Goal: Information Seeking & Learning: Learn about a topic

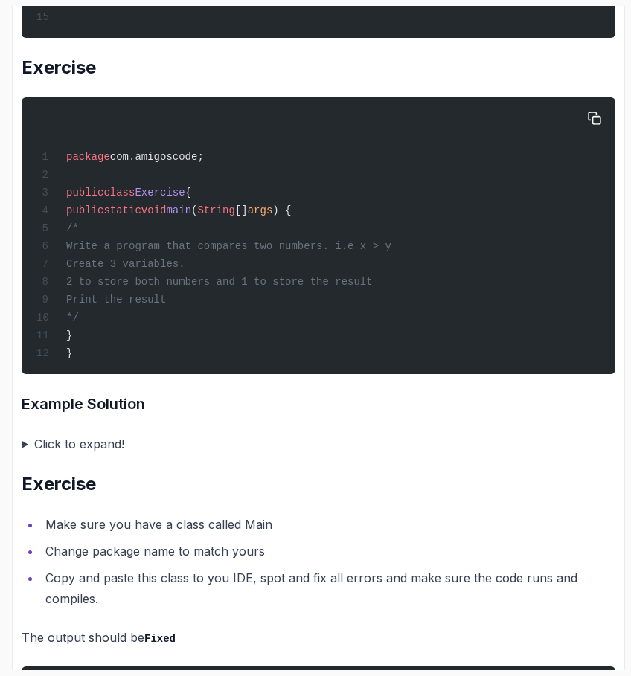
scroll to position [4699, 0]
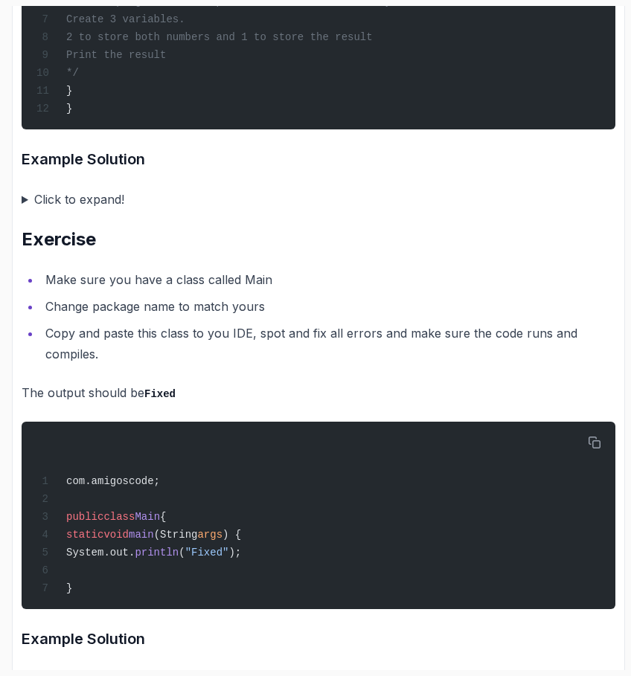
click at [71, 210] on summary "Click to expand!" at bounding box center [319, 199] width 594 height 21
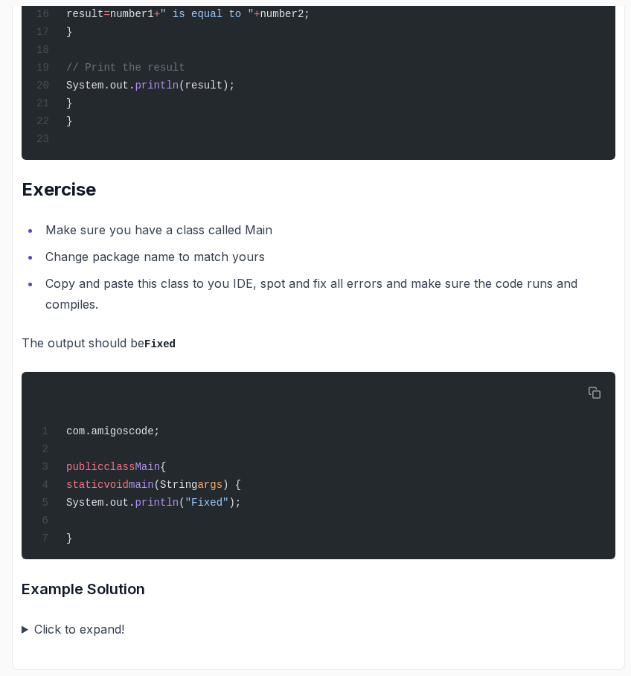
scroll to position [5363, 0]
click at [100, 626] on summary "Click to expand!" at bounding box center [319, 629] width 594 height 21
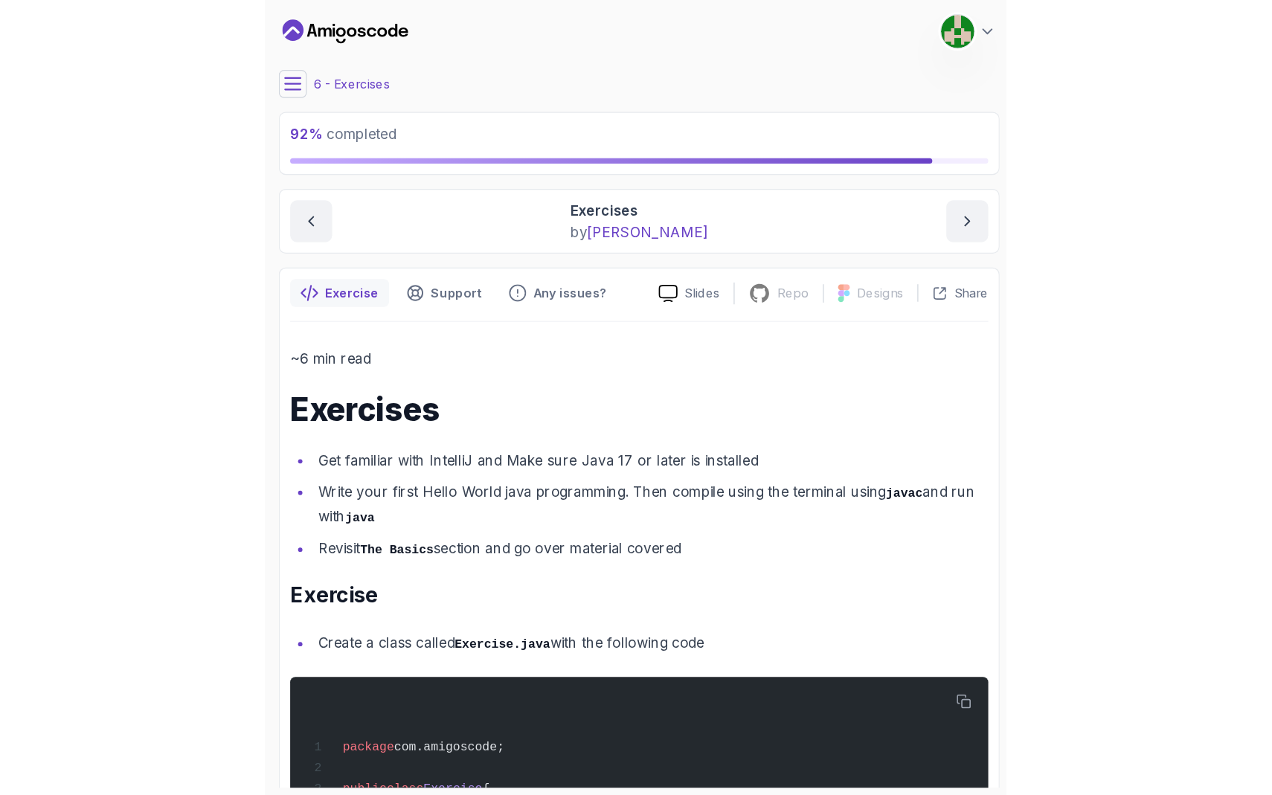
scroll to position [0, 0]
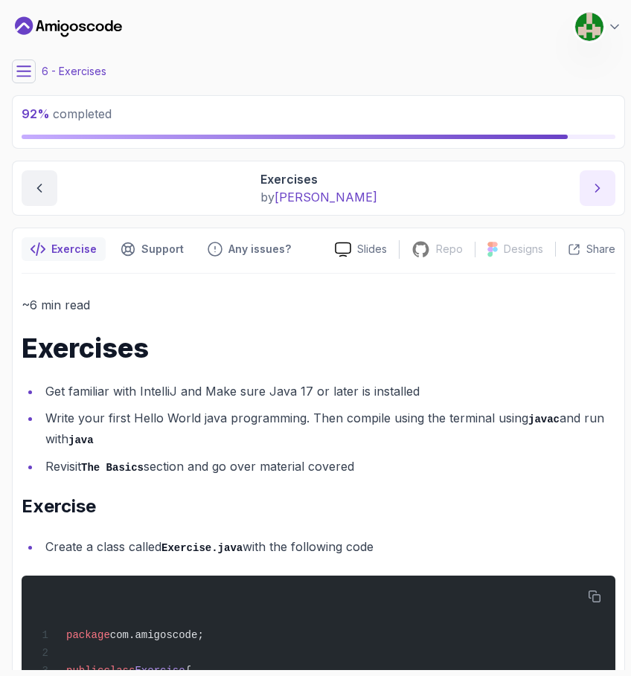
click at [604, 202] on button "next content" at bounding box center [598, 188] width 36 height 36
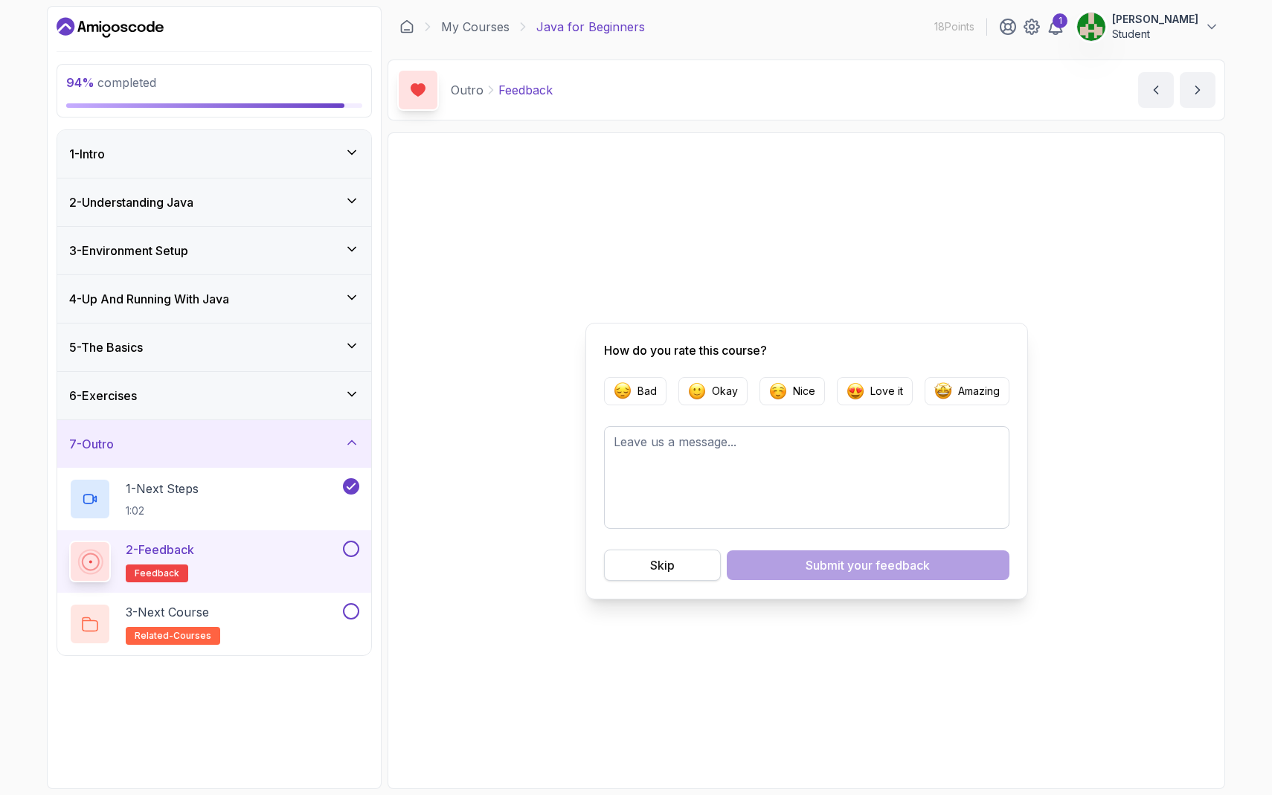
click at [630, 579] on button "Skip" at bounding box center [662, 565] width 117 height 31
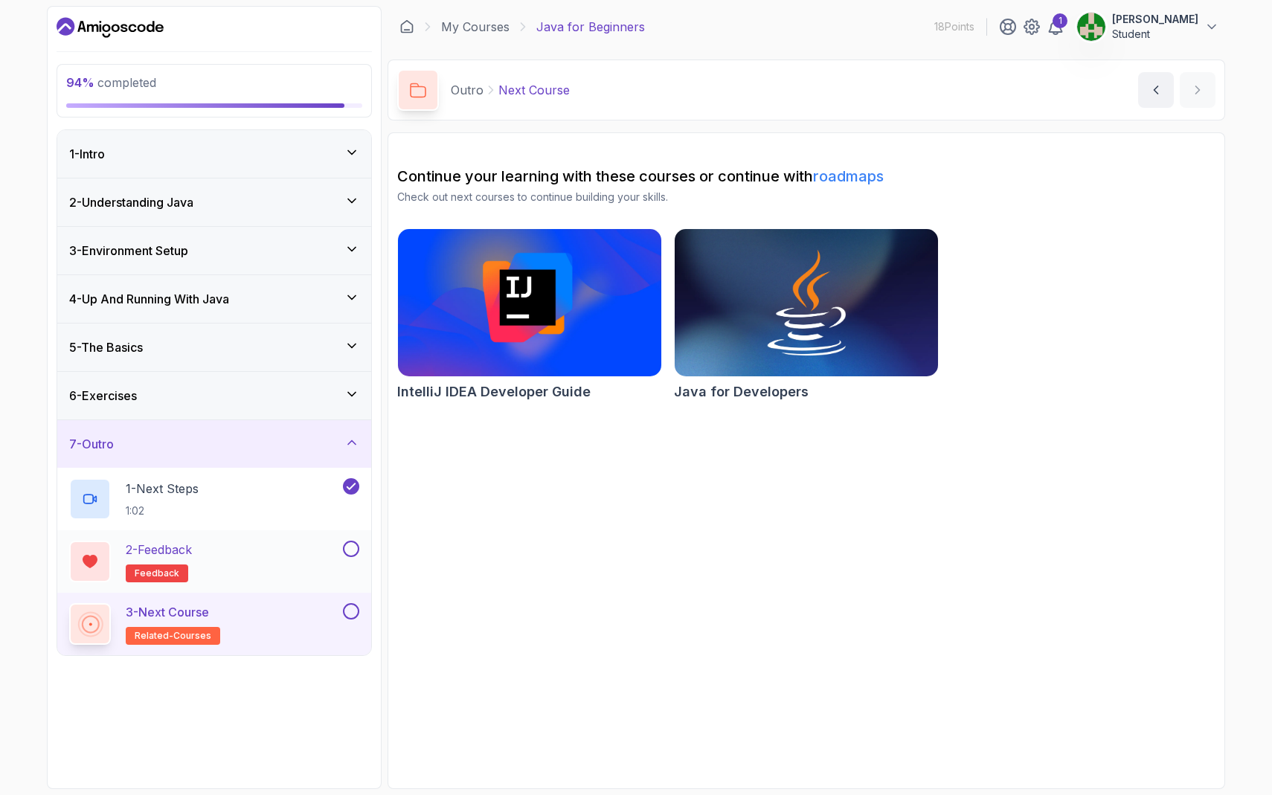
click at [342, 548] on div at bounding box center [349, 549] width 19 height 16
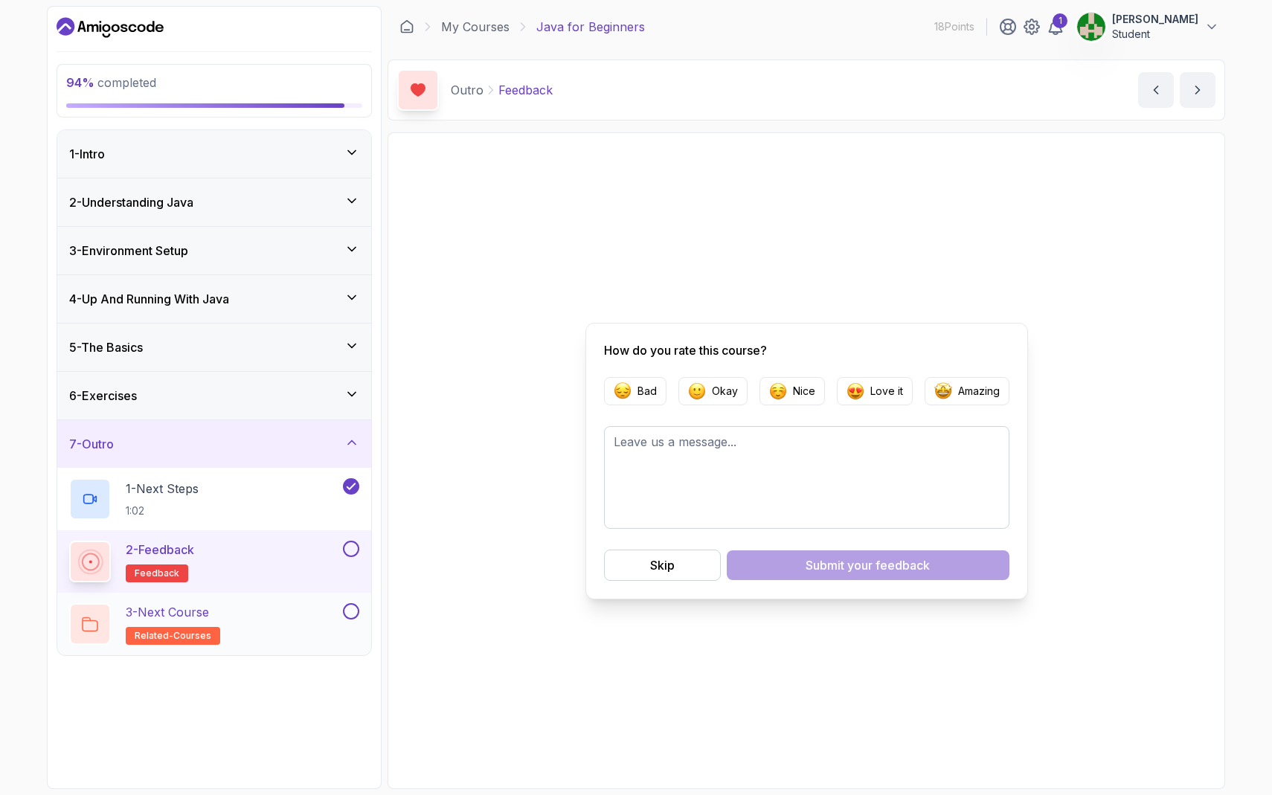
click at [348, 603] on button at bounding box center [351, 611] width 16 height 16
click at [348, 551] on button at bounding box center [351, 549] width 16 height 16
click at [630, 567] on button "Skip" at bounding box center [662, 565] width 117 height 31
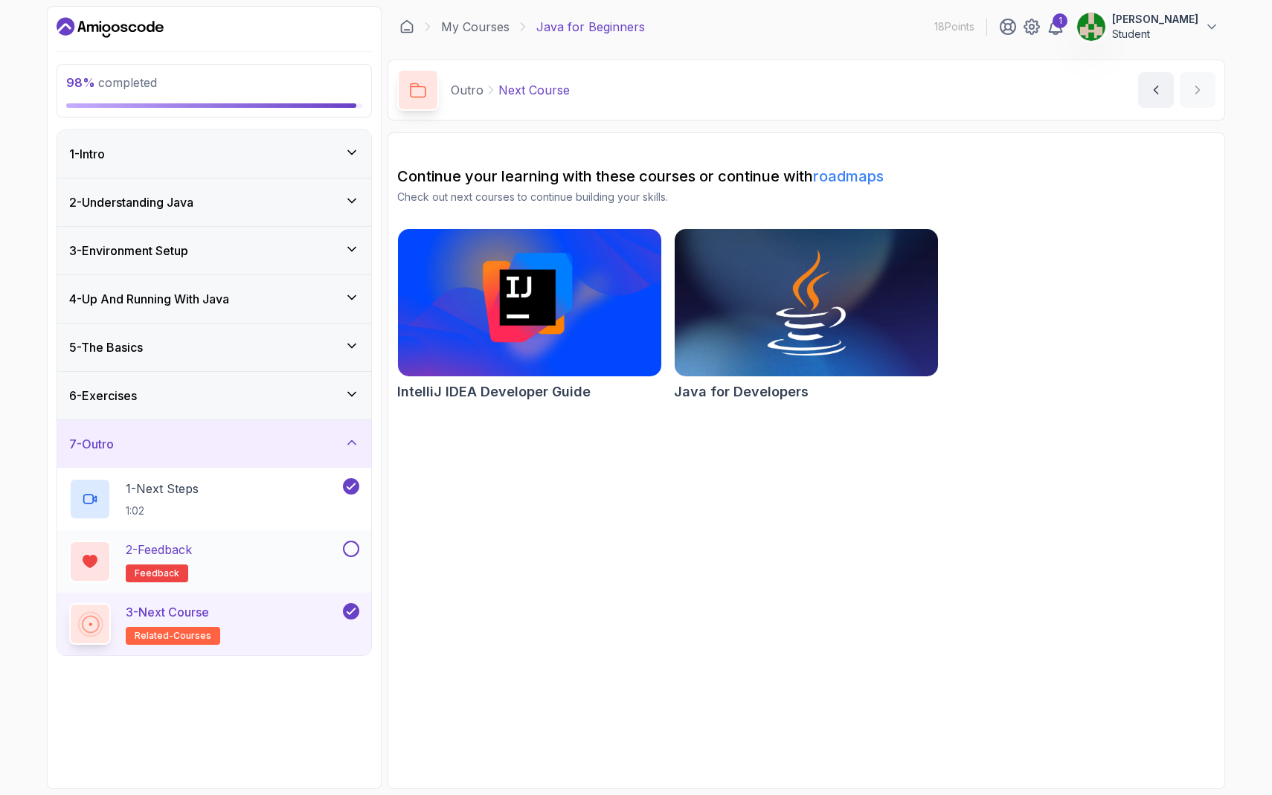
click at [323, 539] on div "2 - Feedback feedback" at bounding box center [214, 561] width 314 height 62
click at [346, 551] on button at bounding box center [351, 549] width 16 height 16
click at [630, 173] on link "roadmaps" at bounding box center [848, 176] width 71 height 18
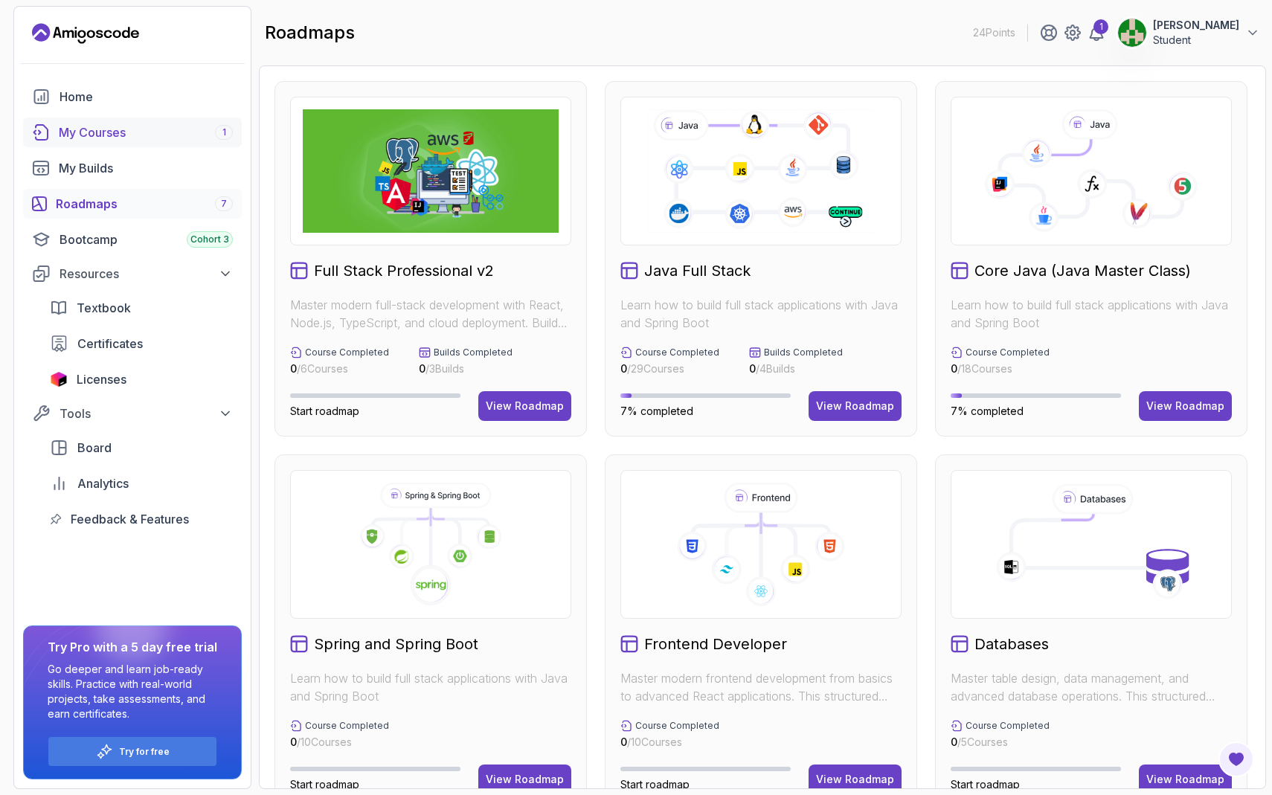
click at [171, 139] on div "My Courses 1" at bounding box center [146, 132] width 174 height 18
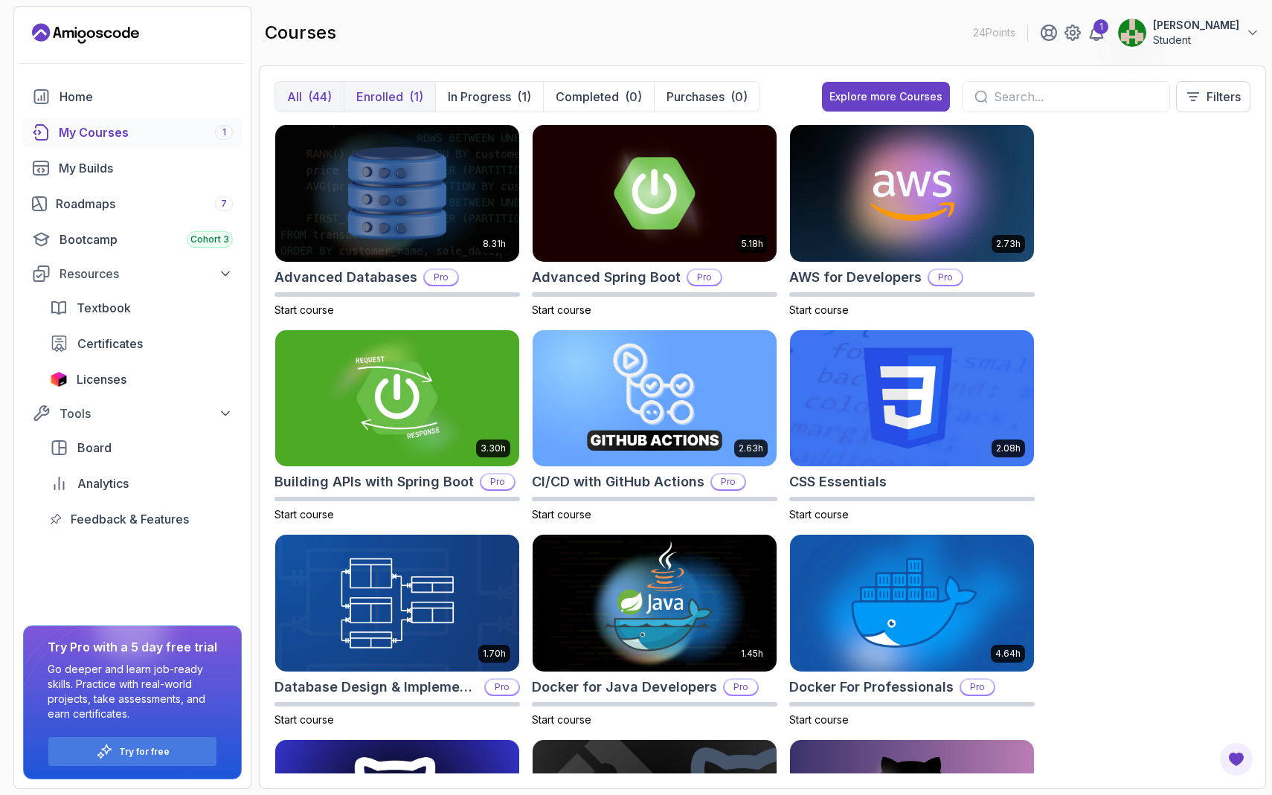
click at [393, 96] on p "Enrolled" at bounding box center [379, 97] width 47 height 18
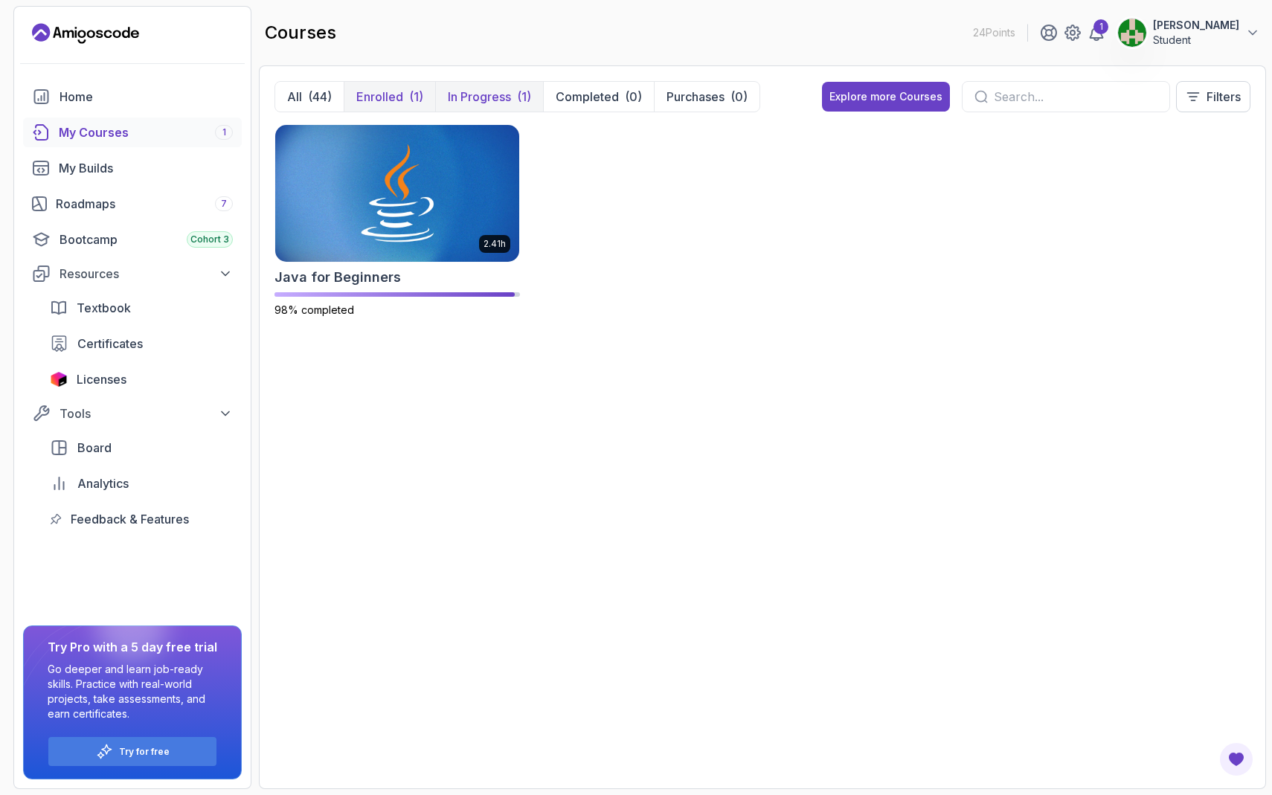
click at [503, 96] on p "In Progress" at bounding box center [479, 97] width 63 height 18
click at [461, 234] on img at bounding box center [397, 193] width 256 height 144
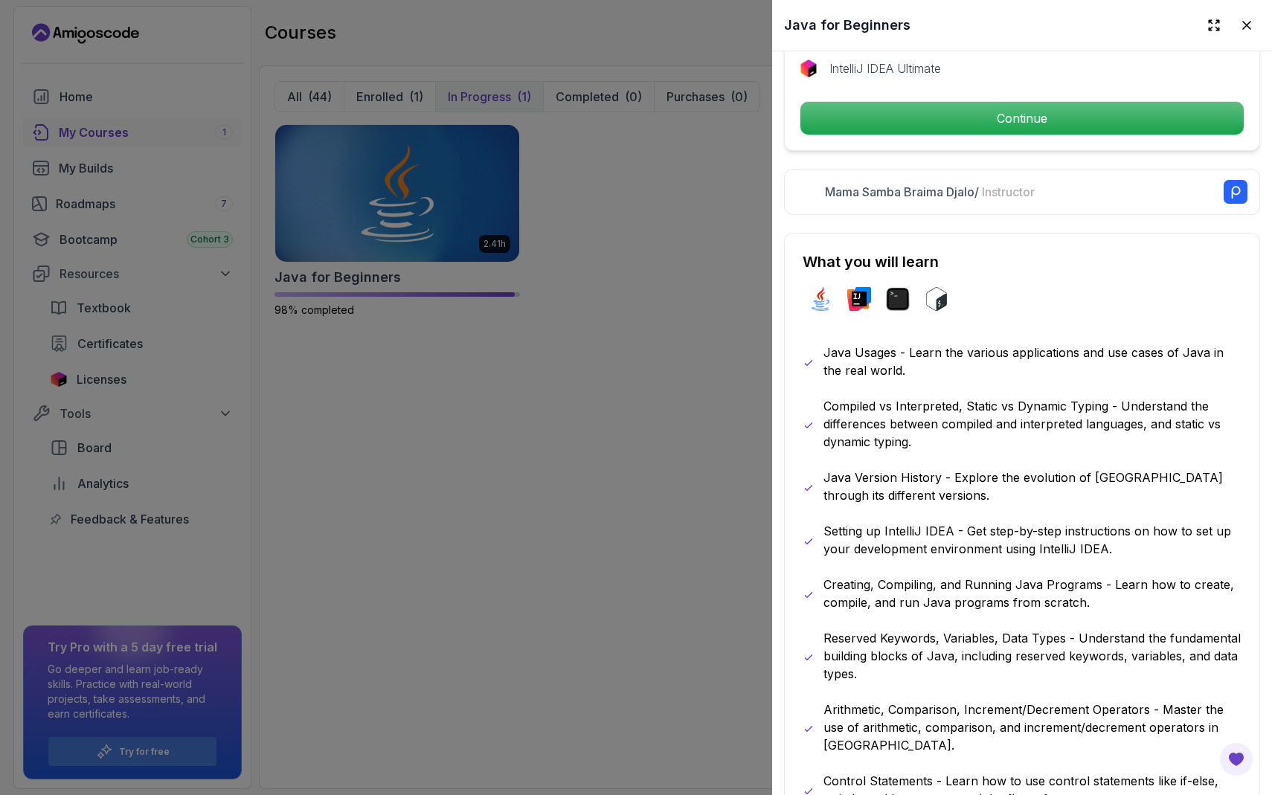
scroll to position [466, 0]
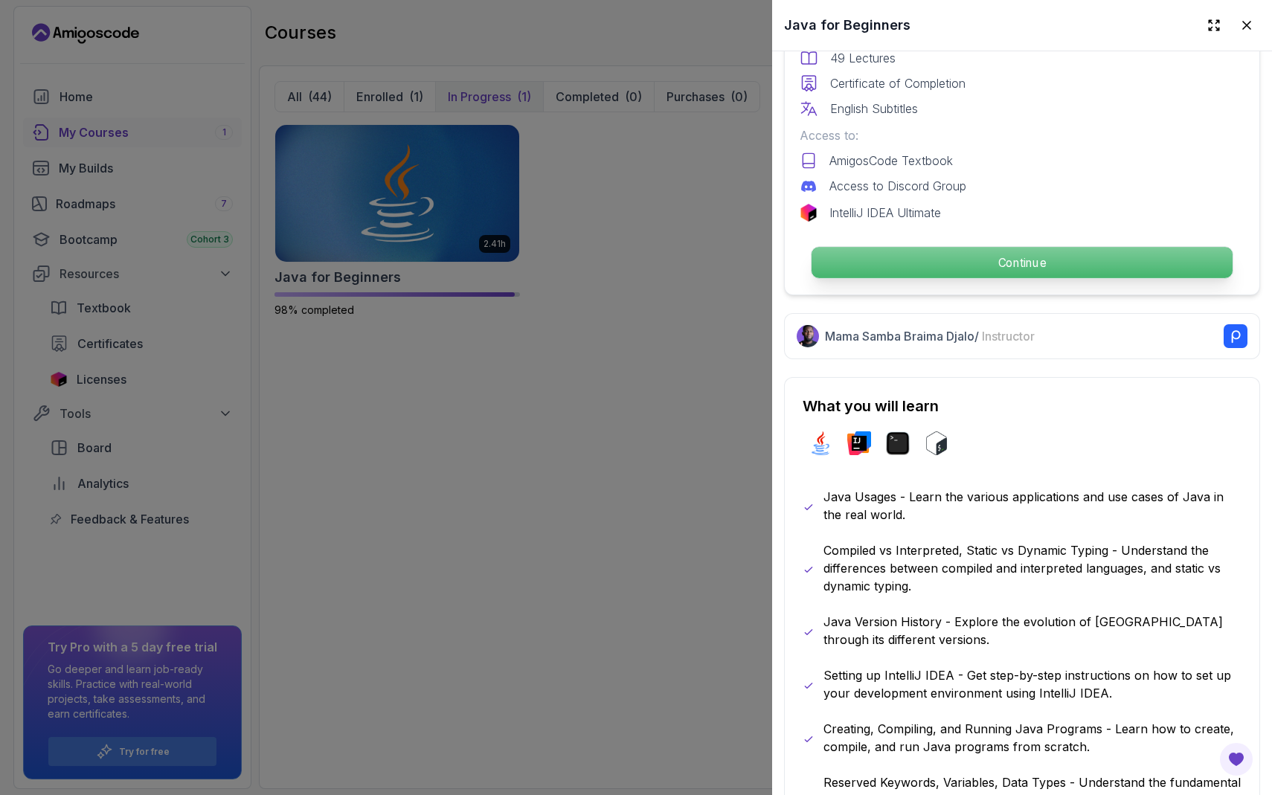
click at [1037, 267] on p "Continue" at bounding box center [1022, 262] width 421 height 31
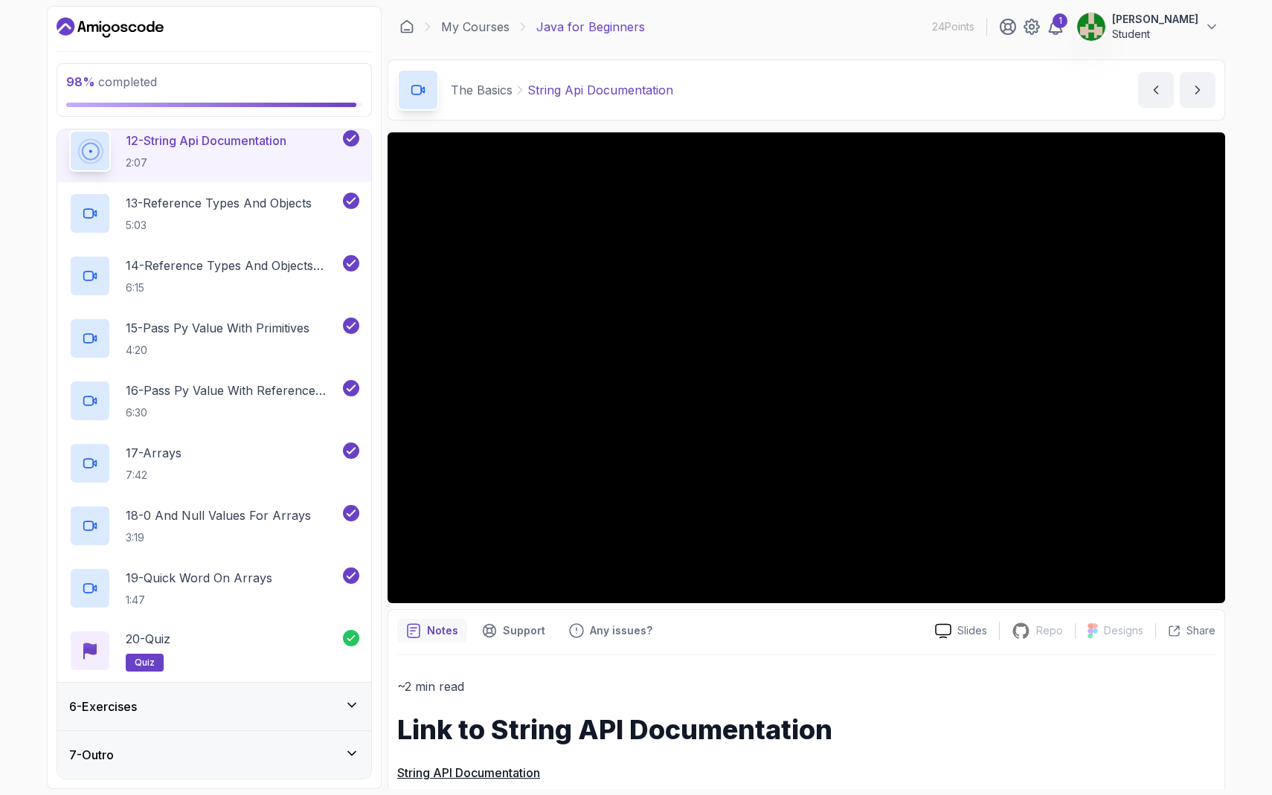
click at [337, 700] on div "6 - Exercises" at bounding box center [214, 707] width 290 height 18
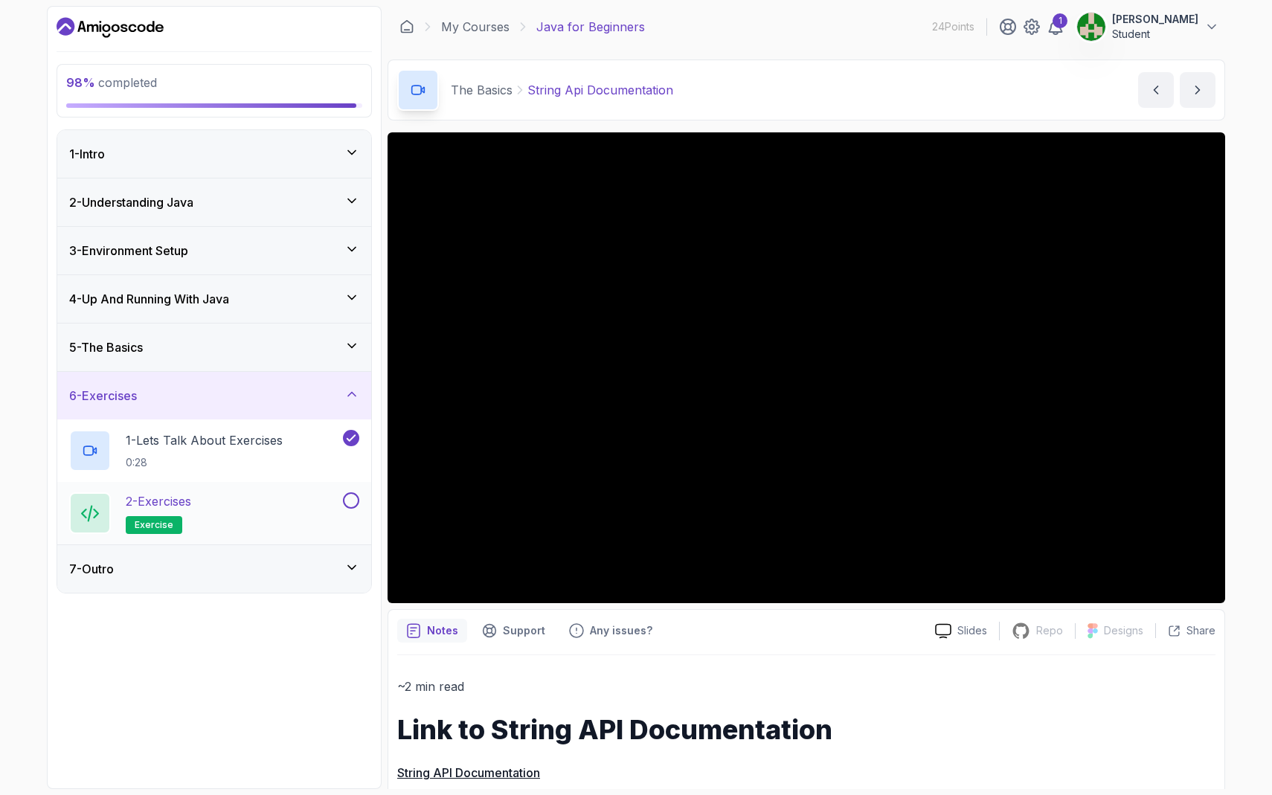
click at [352, 501] on button at bounding box center [351, 500] width 16 height 16
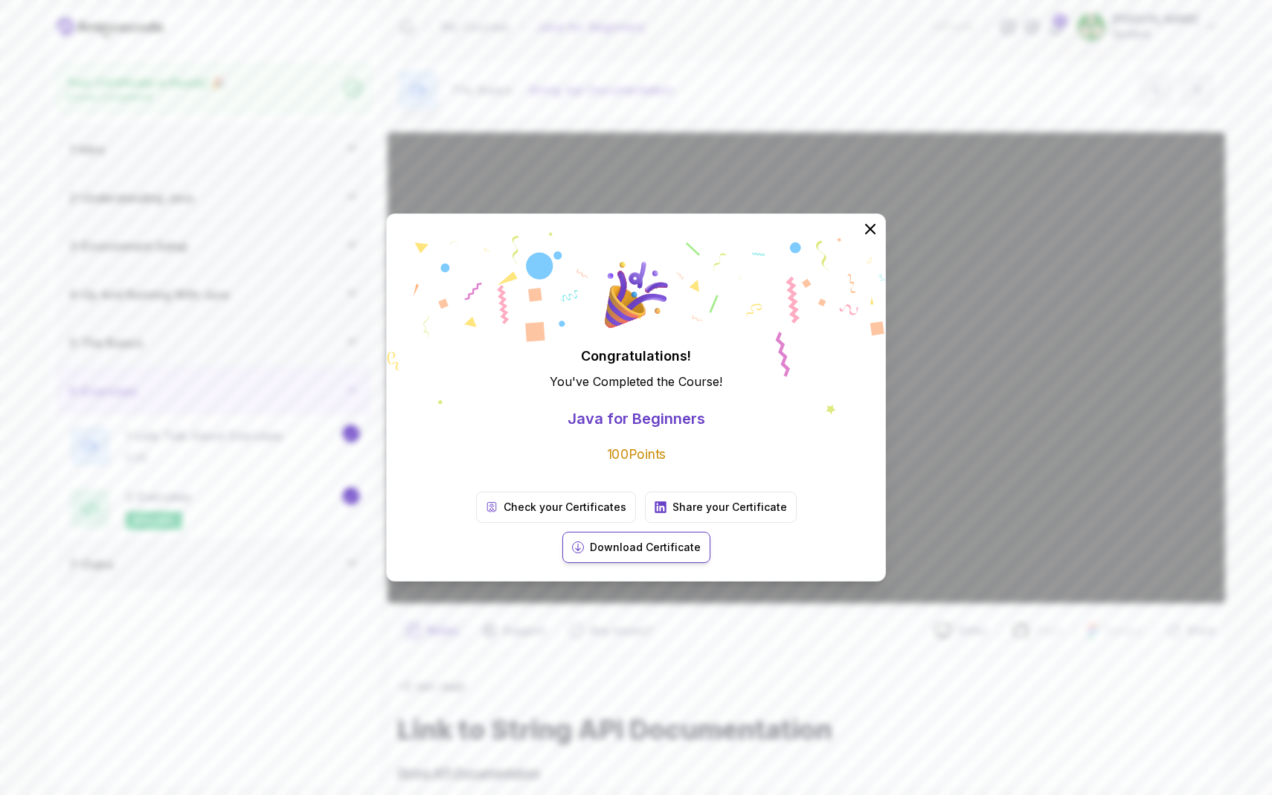
click at [701, 540] on p "Download Certificate" at bounding box center [645, 547] width 111 height 15
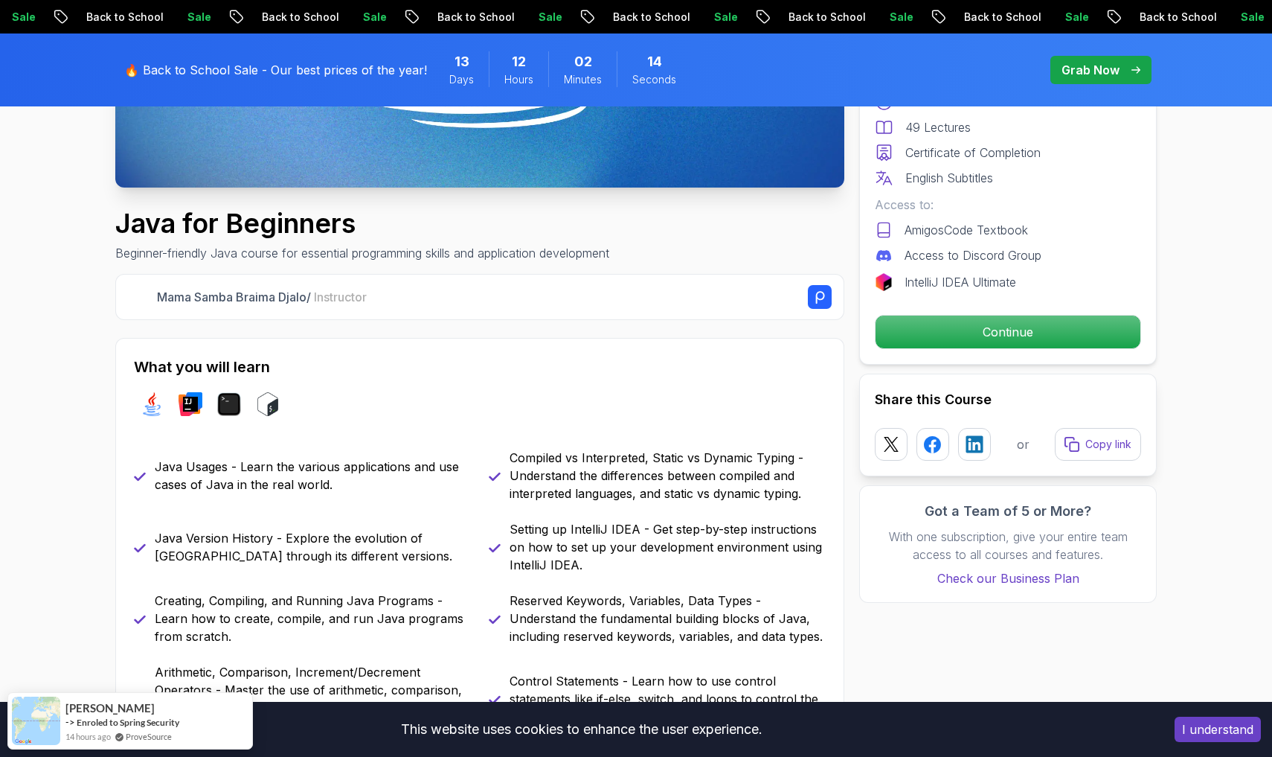
scroll to position [414, 0]
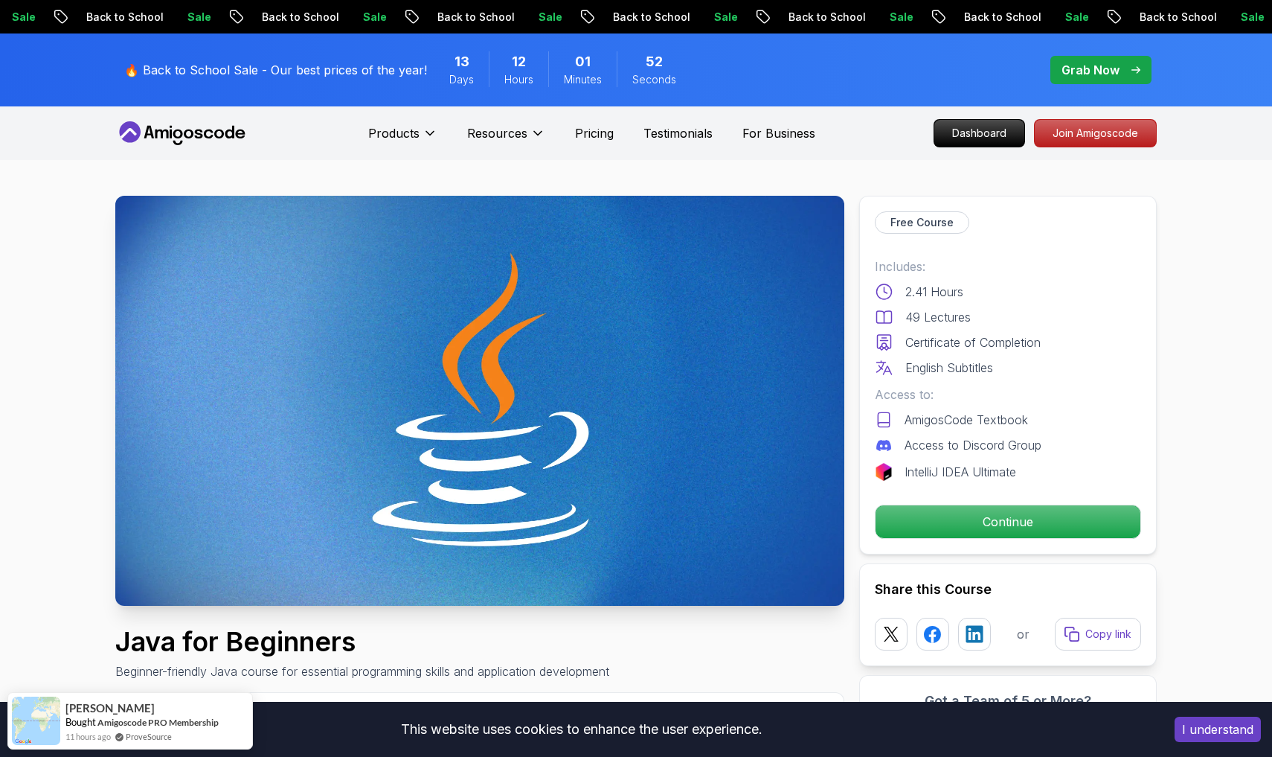
scroll to position [0, 0]
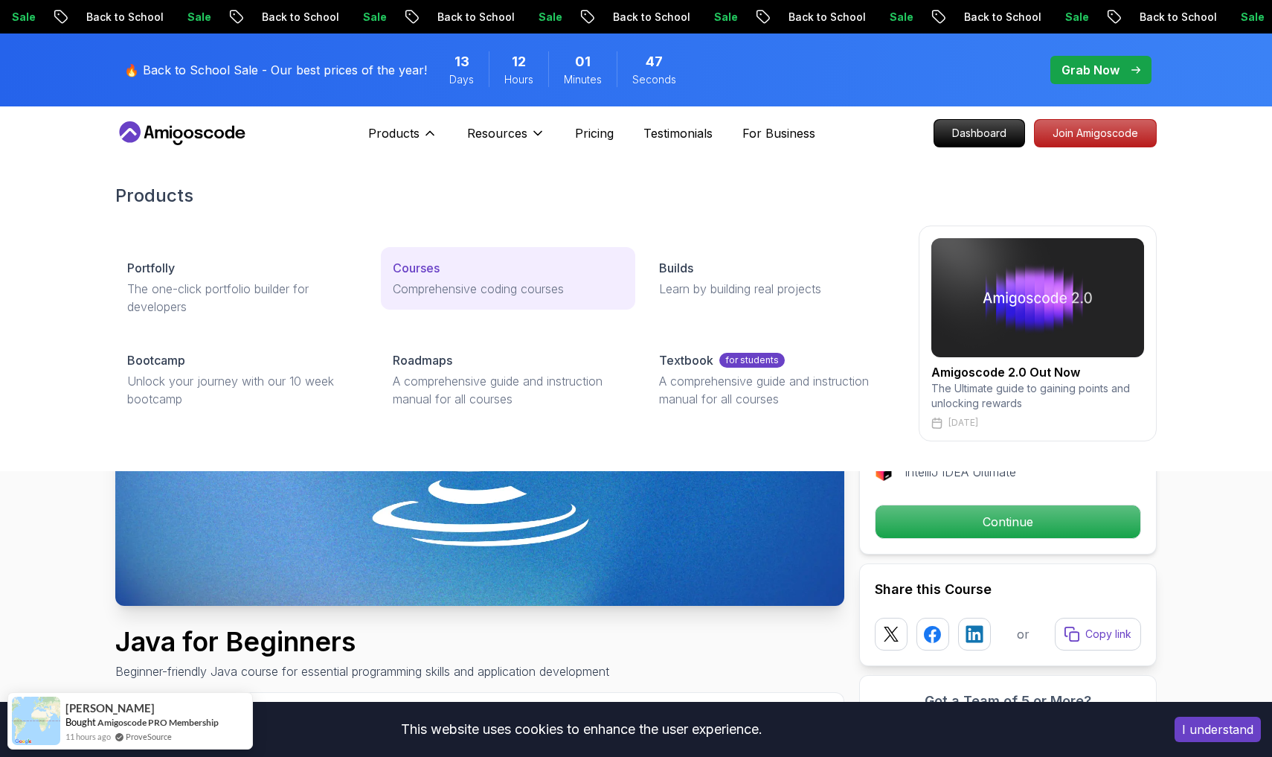
click at [437, 276] on p "Courses" at bounding box center [416, 268] width 47 height 18
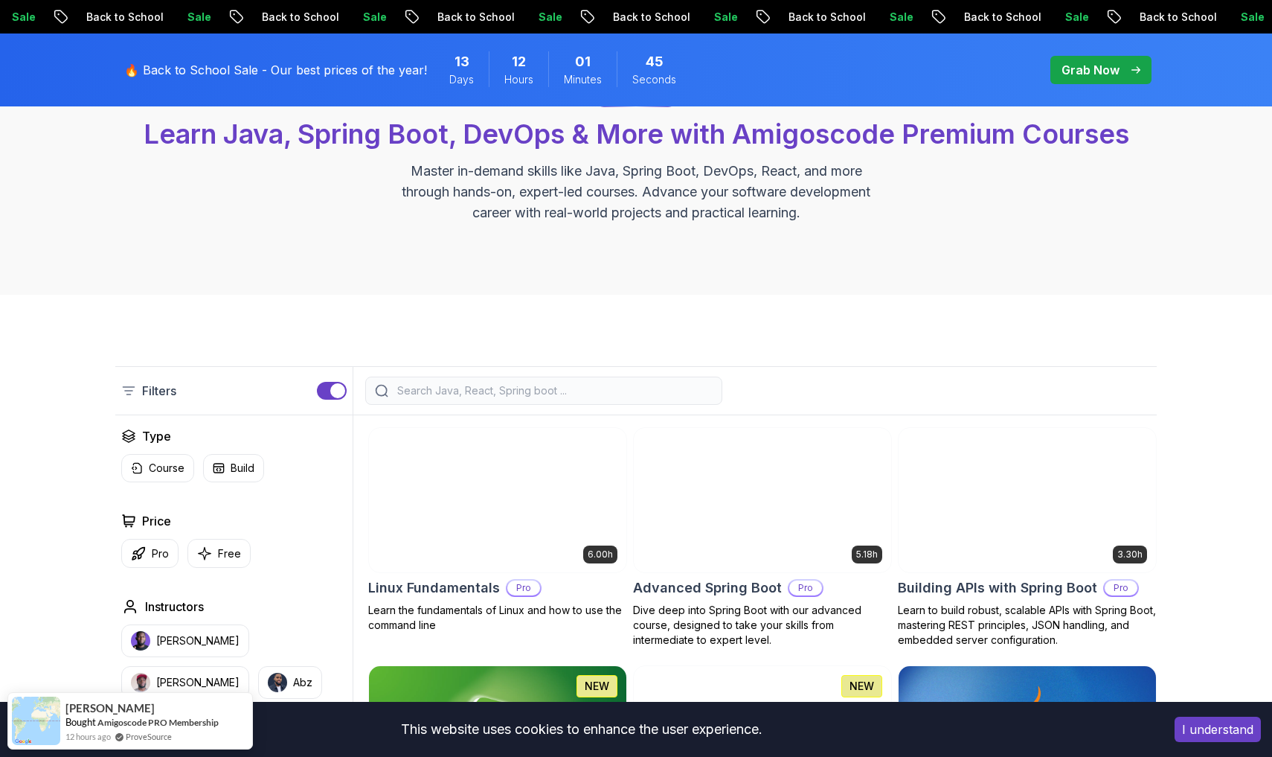
scroll to position [143, 0]
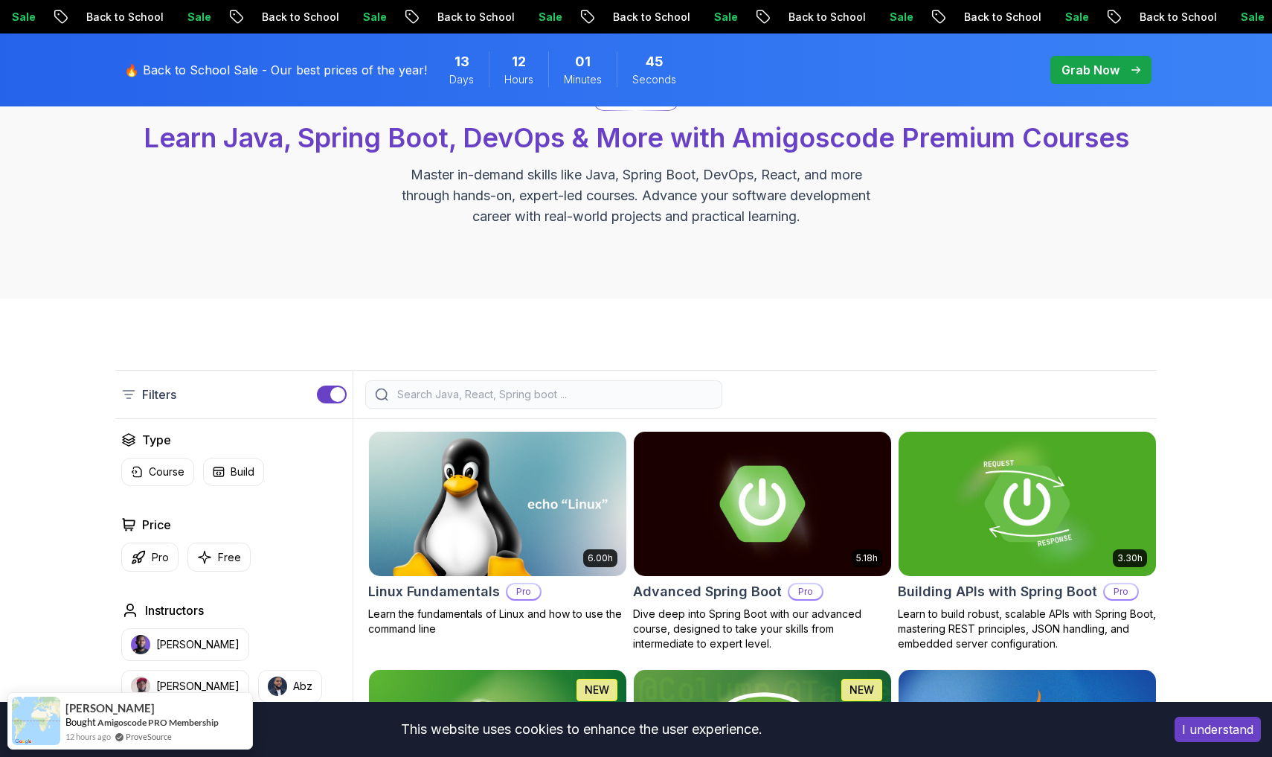
click at [492, 389] on input "search" at bounding box center [553, 394] width 318 height 15
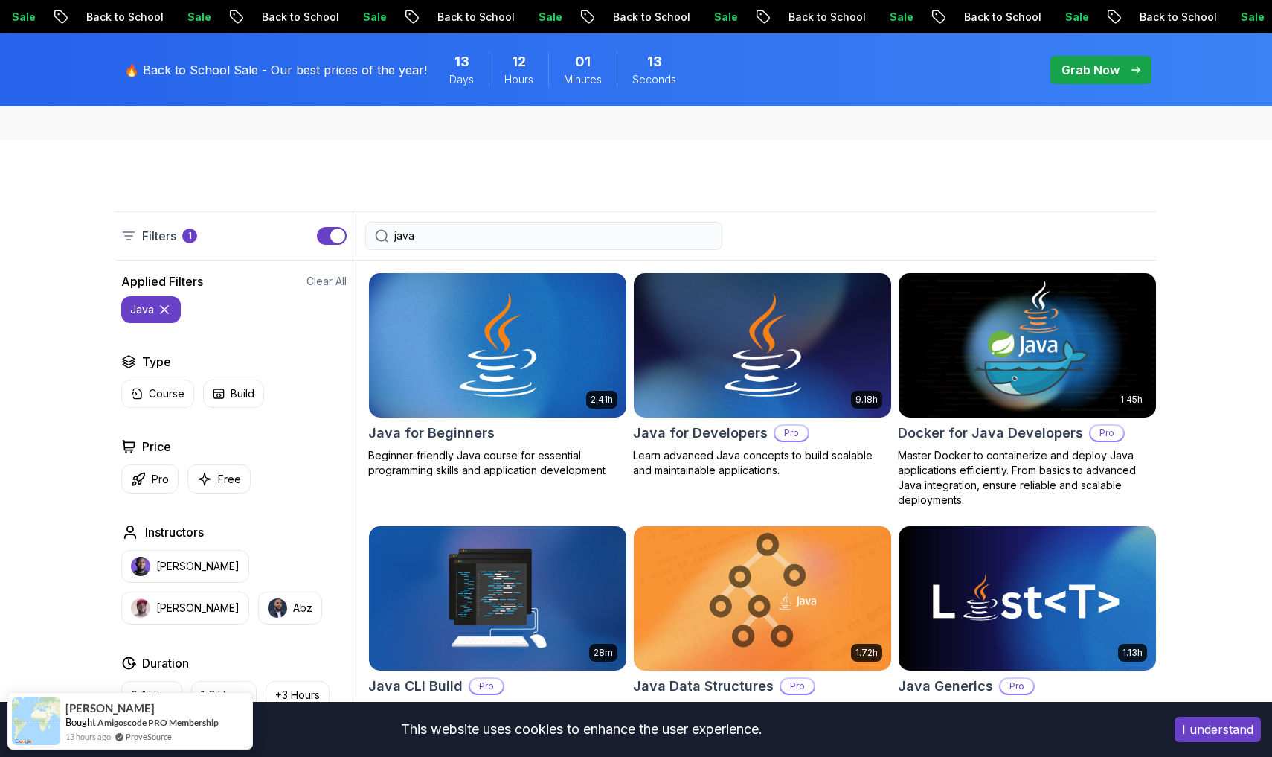
scroll to position [303, 0]
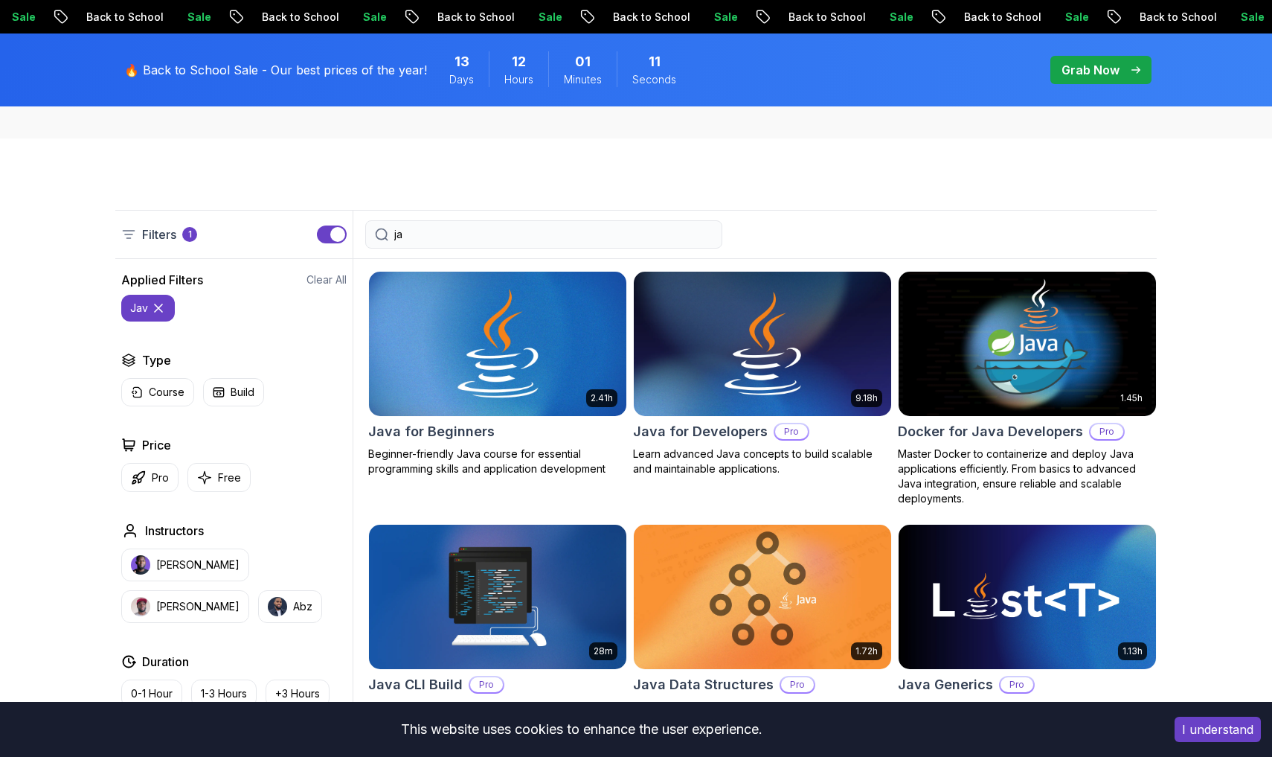
type input "j"
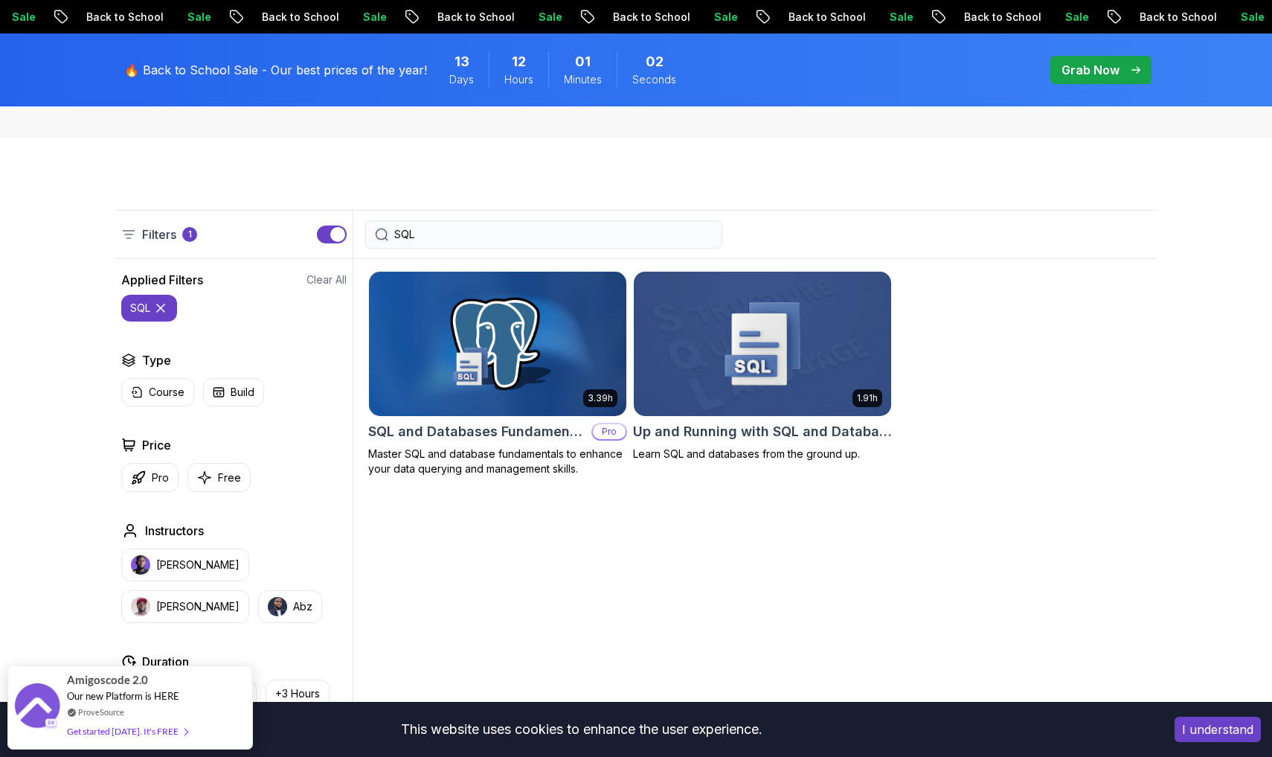
type input "SQL"
click at [630, 310] on img at bounding box center [762, 343] width 270 height 151
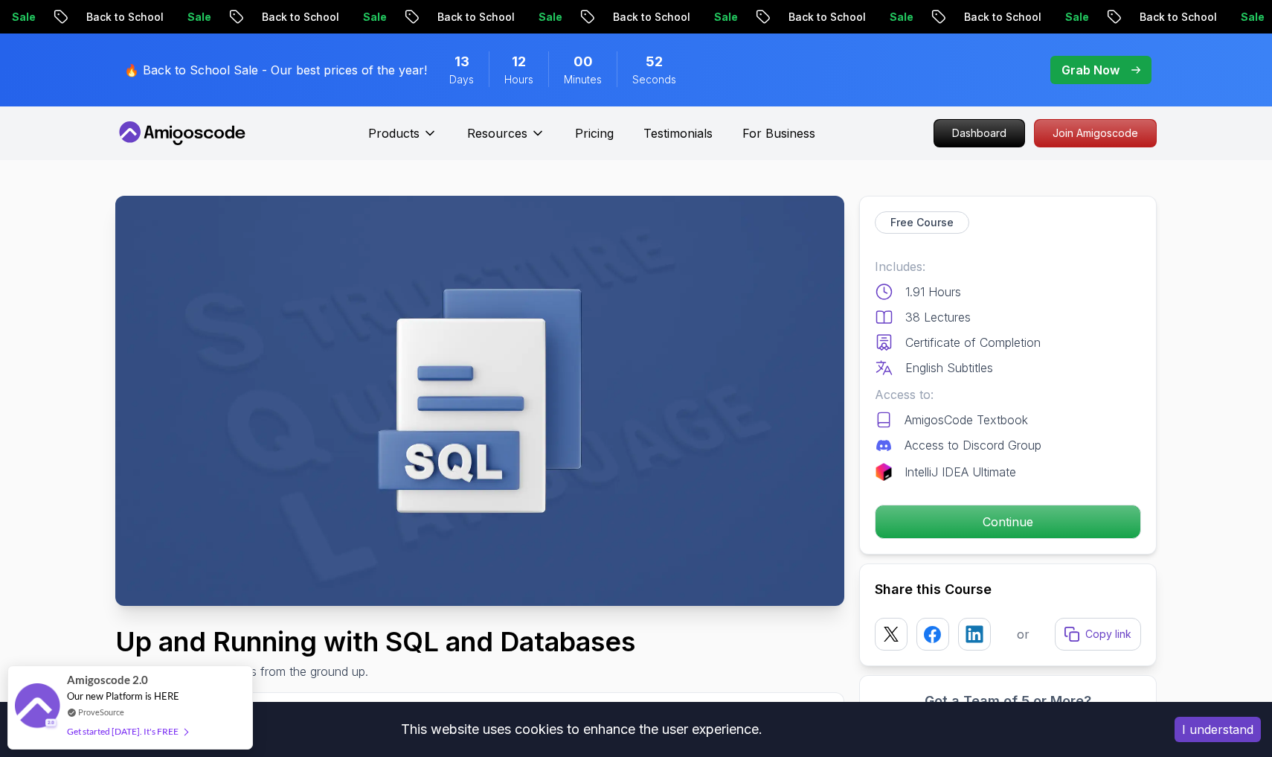
scroll to position [303, 0]
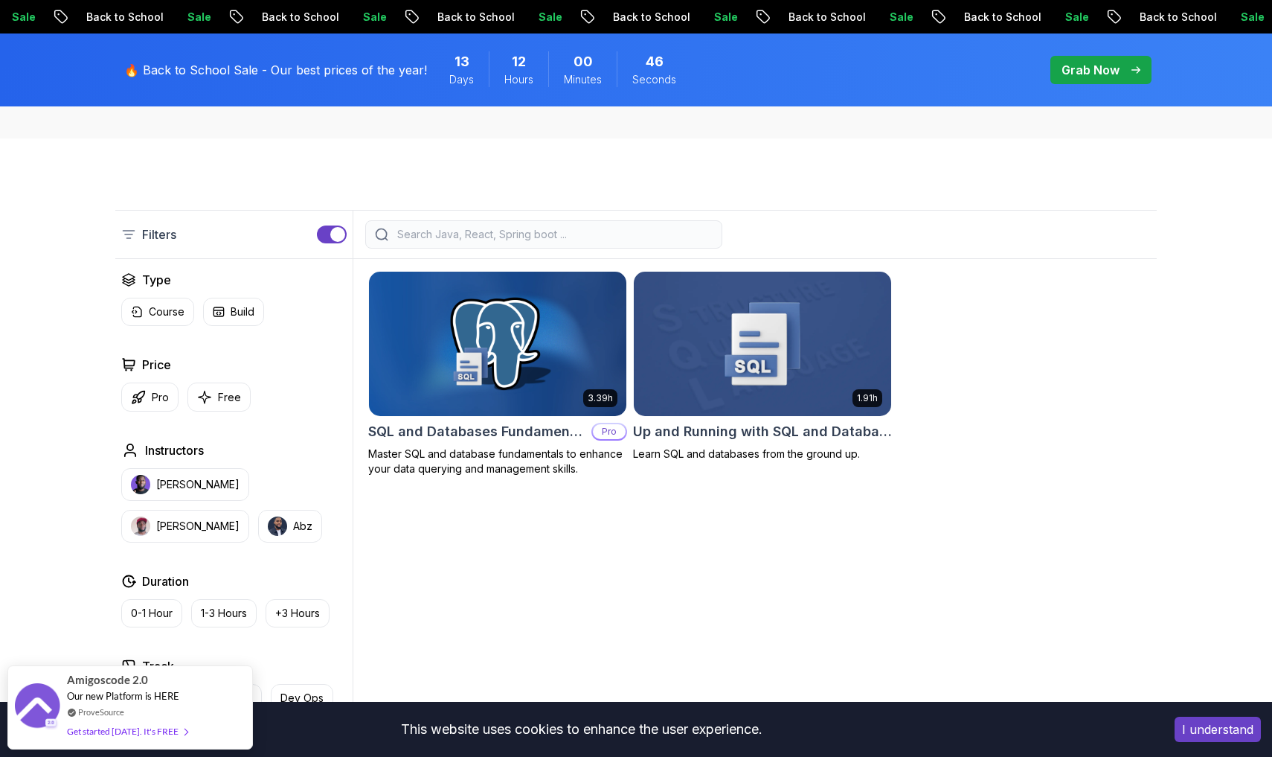
click at [630, 437] on h2 "Up and Running with SQL and Databases" at bounding box center [762, 431] width 259 height 21
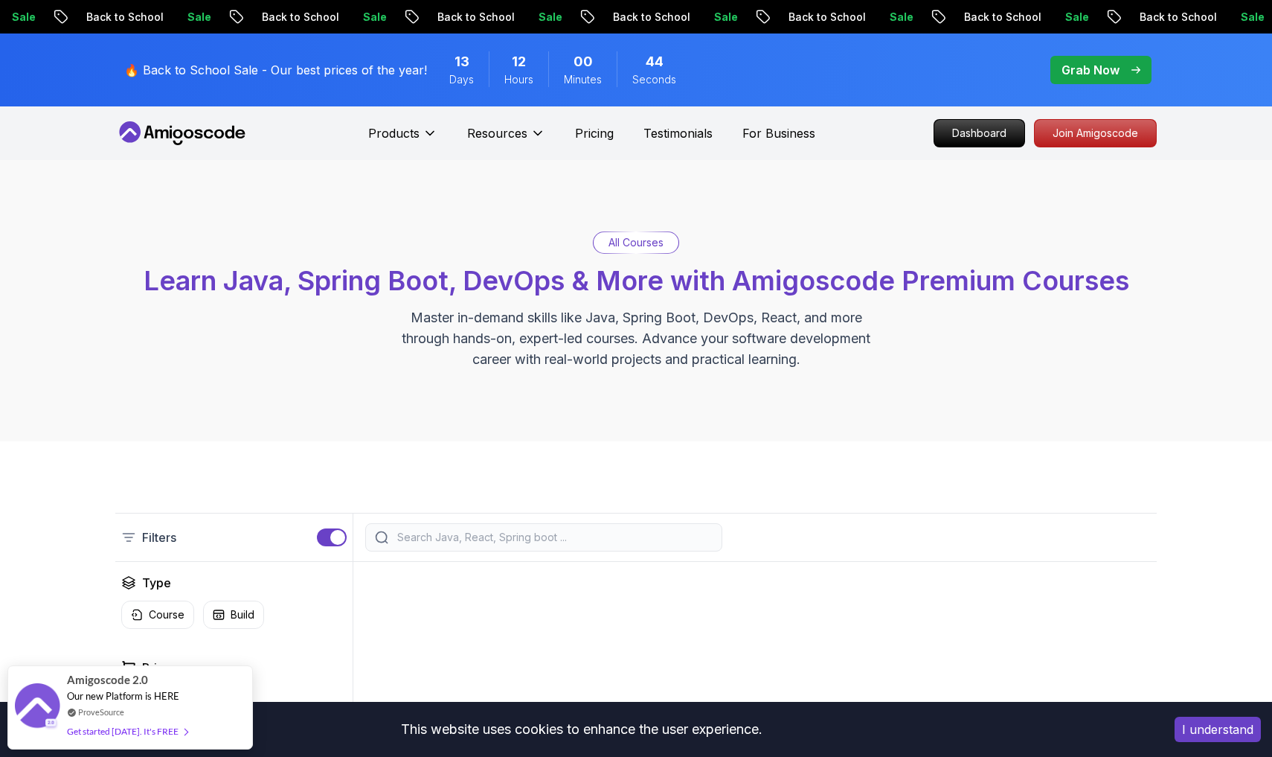
scroll to position [303, 0]
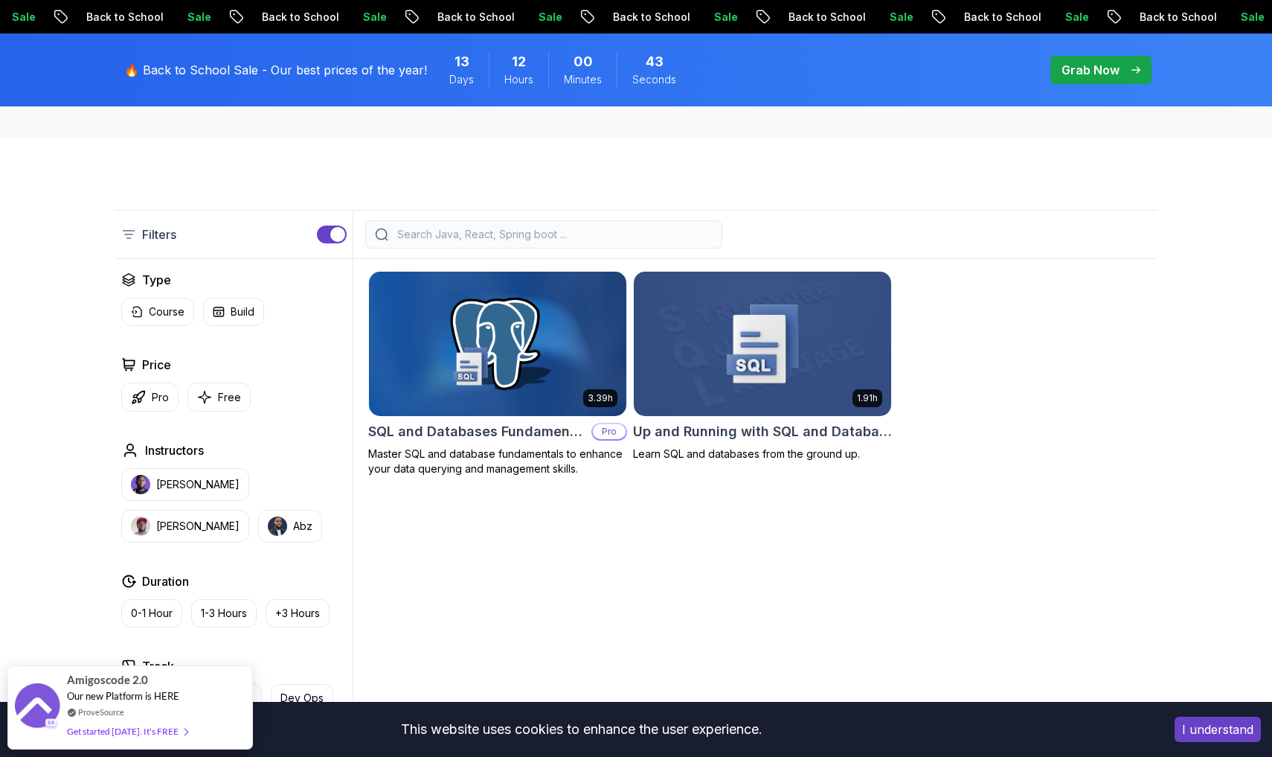
click at [504, 246] on div at bounding box center [543, 234] width 357 height 28
click at [516, 240] on input "search" at bounding box center [553, 234] width 318 height 15
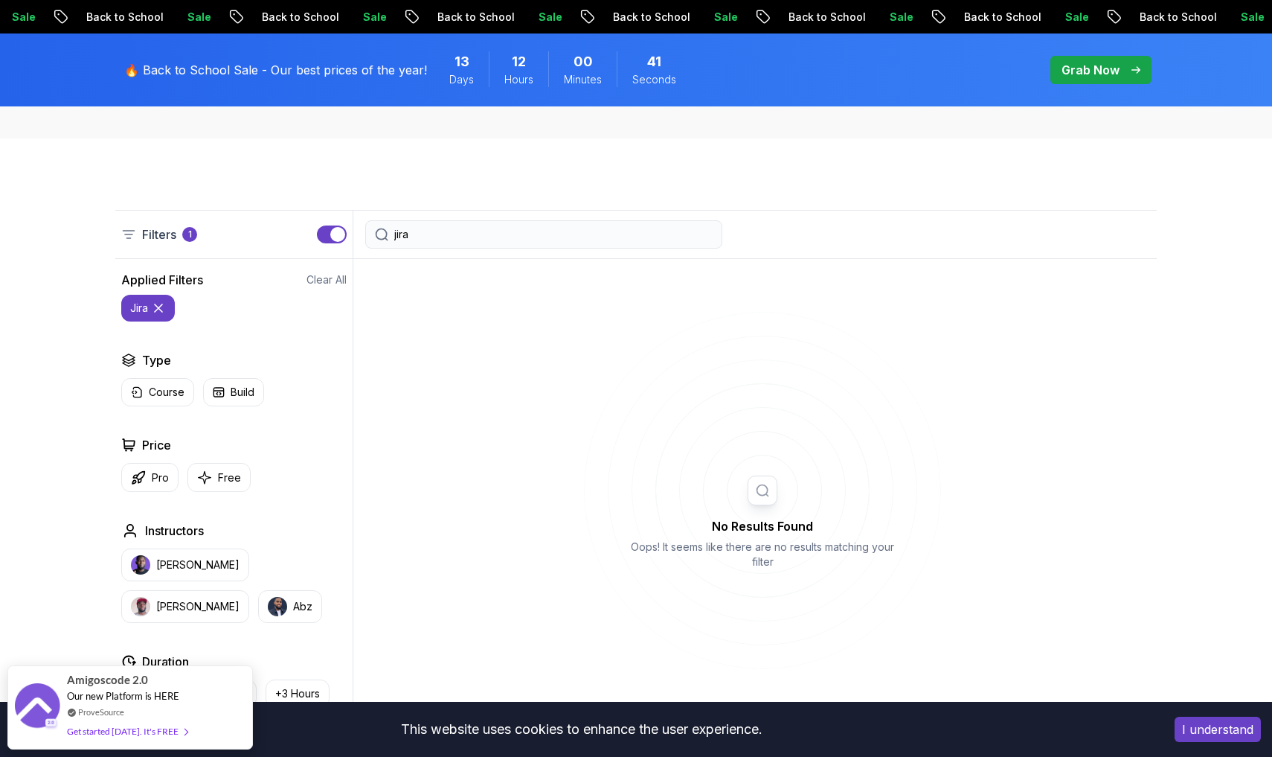
click at [556, 242] on div "jira" at bounding box center [543, 234] width 357 height 28
click at [550, 235] on input "jira" at bounding box center [553, 234] width 318 height 15
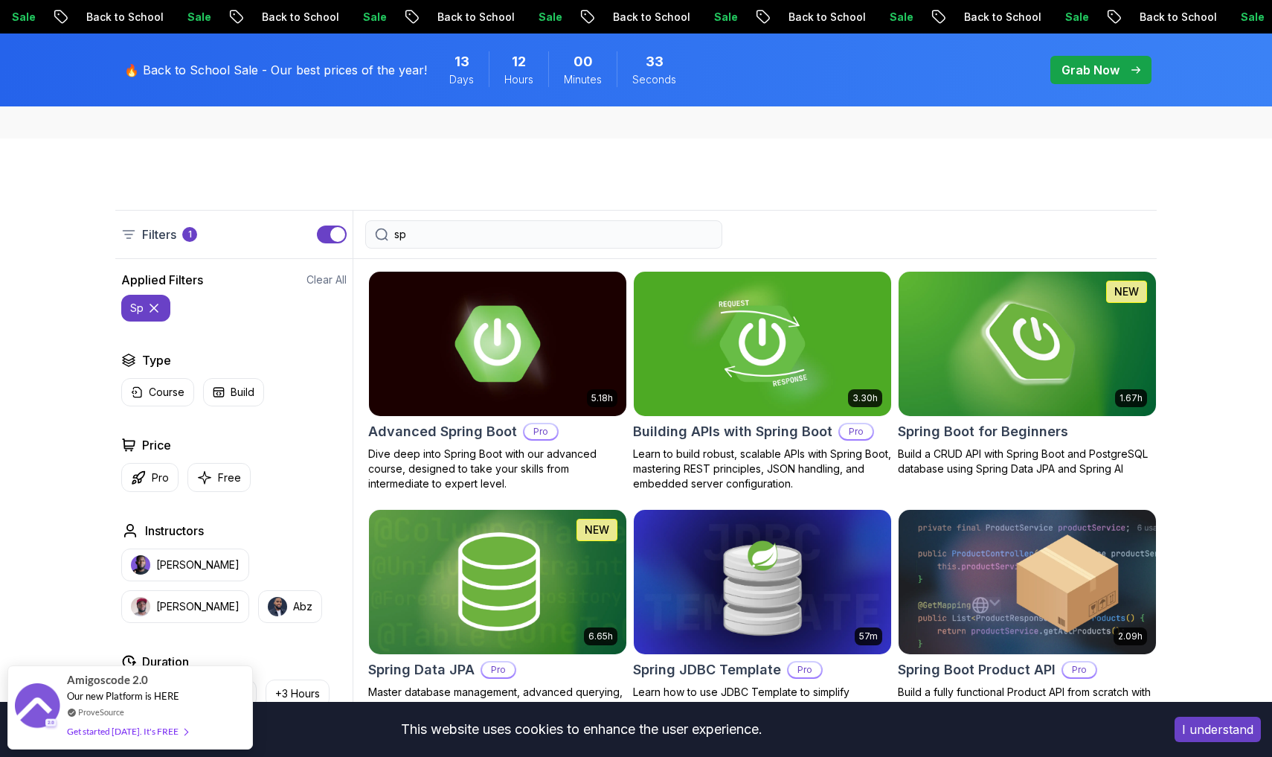
type input "s"
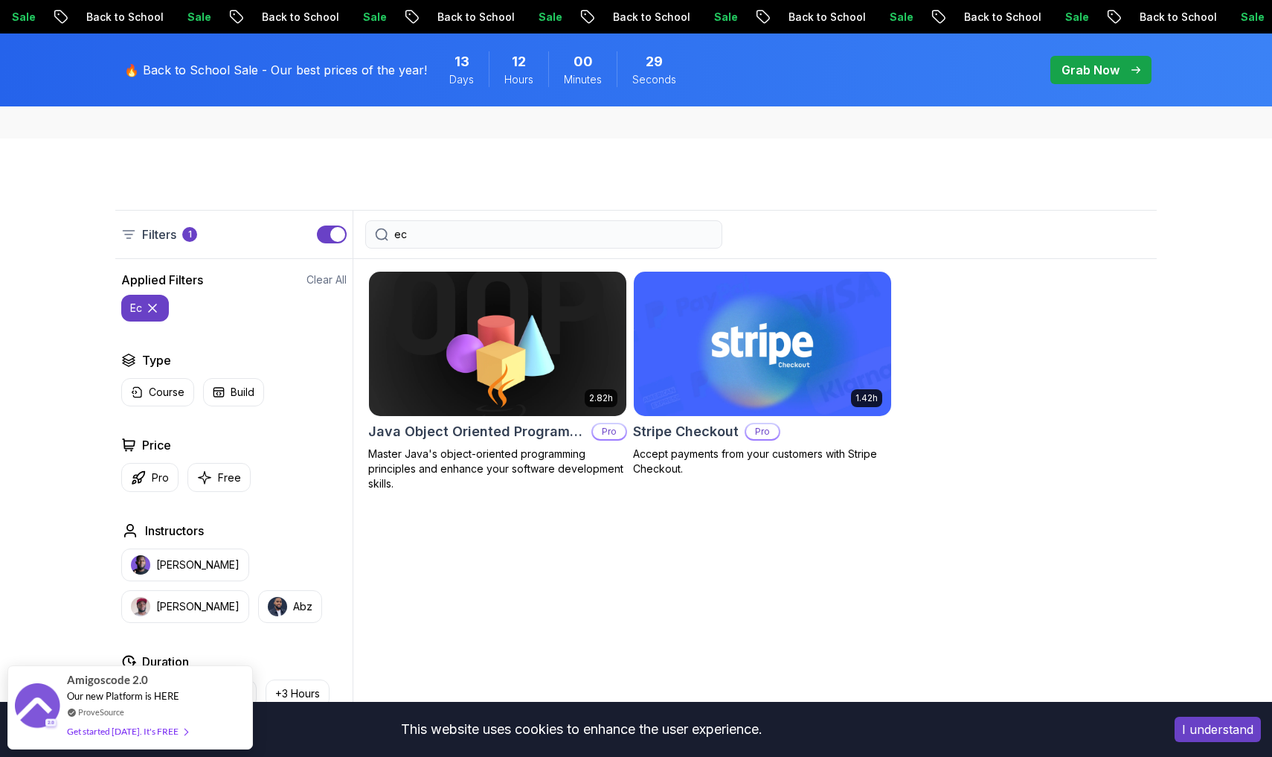
type input "e"
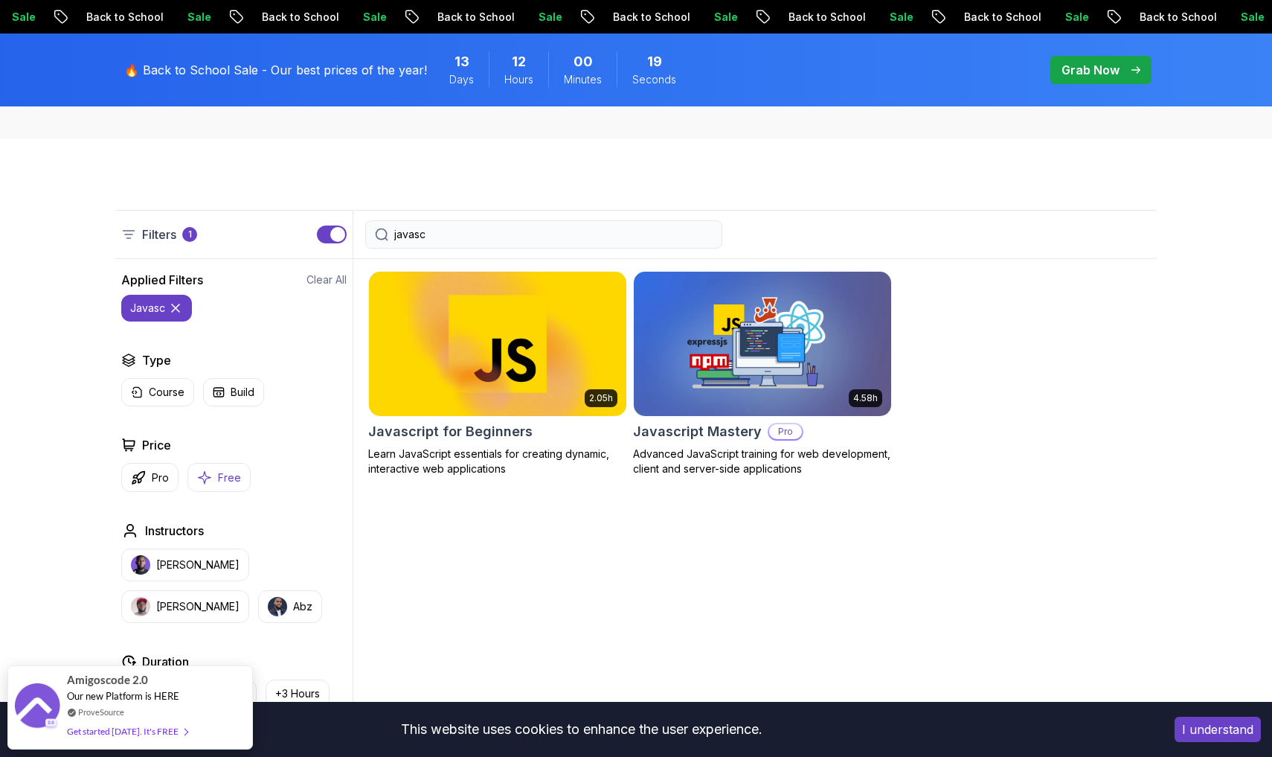
type input "javasc"
click at [228, 481] on p "Free" at bounding box center [229, 477] width 23 height 15
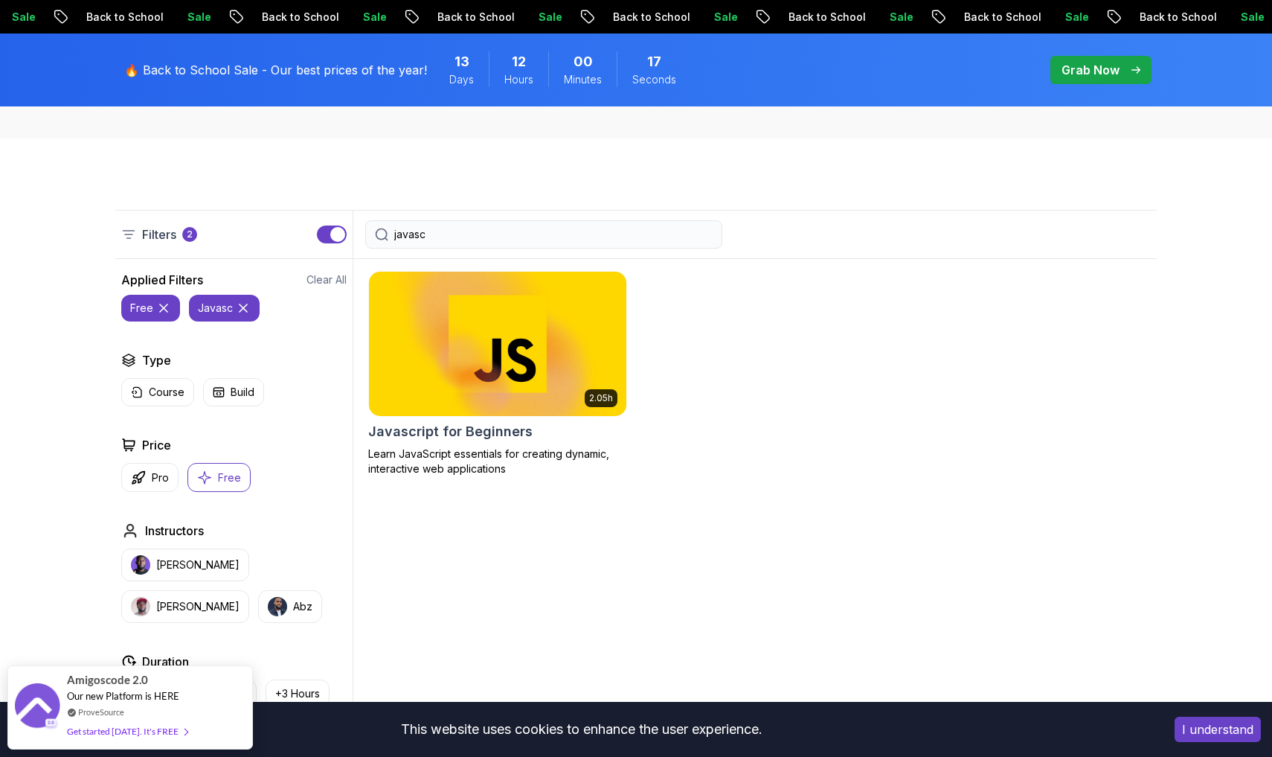
click at [499, 235] on input "javasc" at bounding box center [553, 234] width 318 height 15
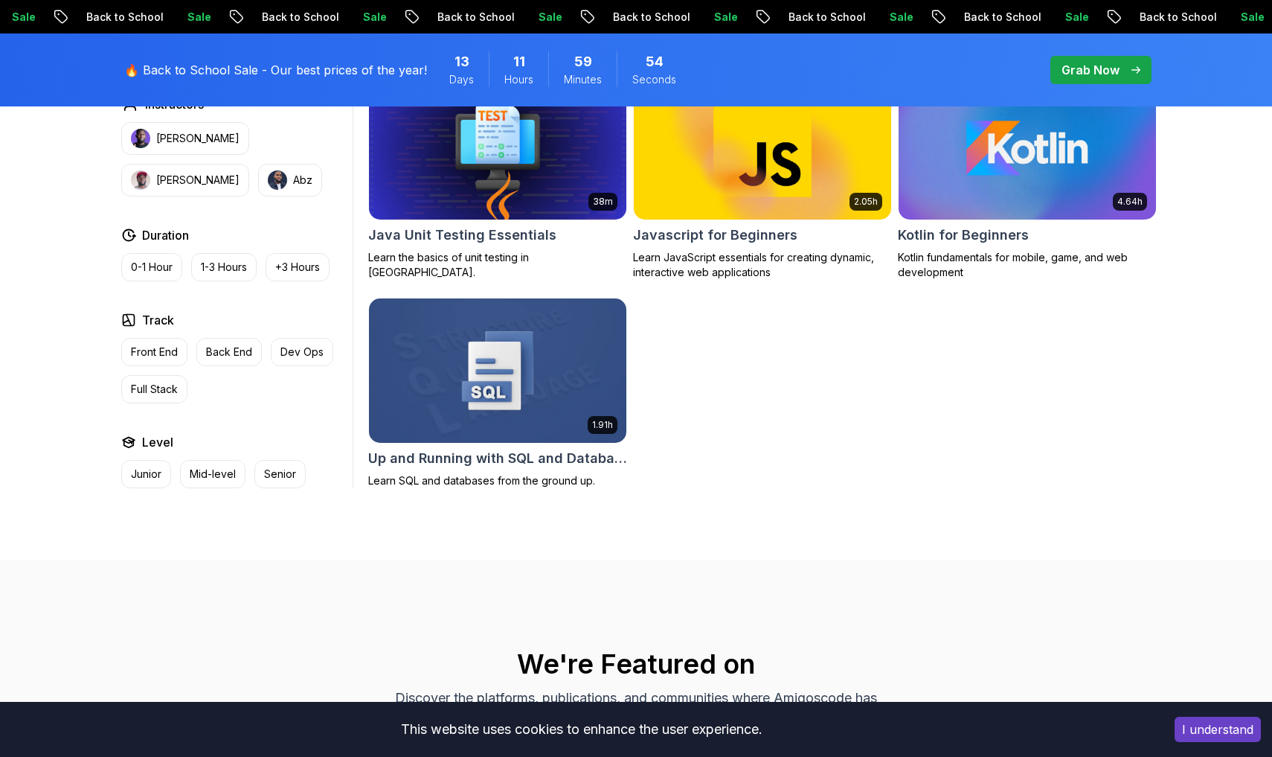
scroll to position [949, 0]
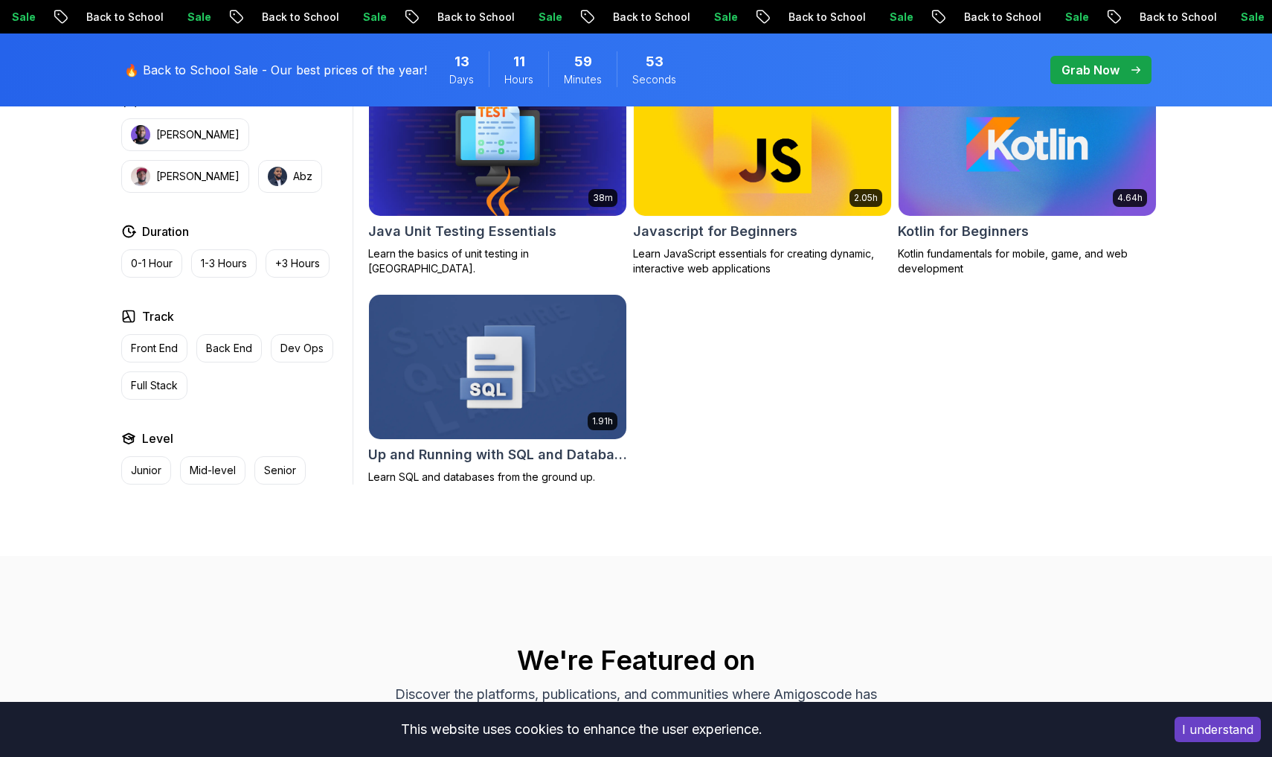
click at [475, 349] on img at bounding box center [497, 366] width 270 height 151
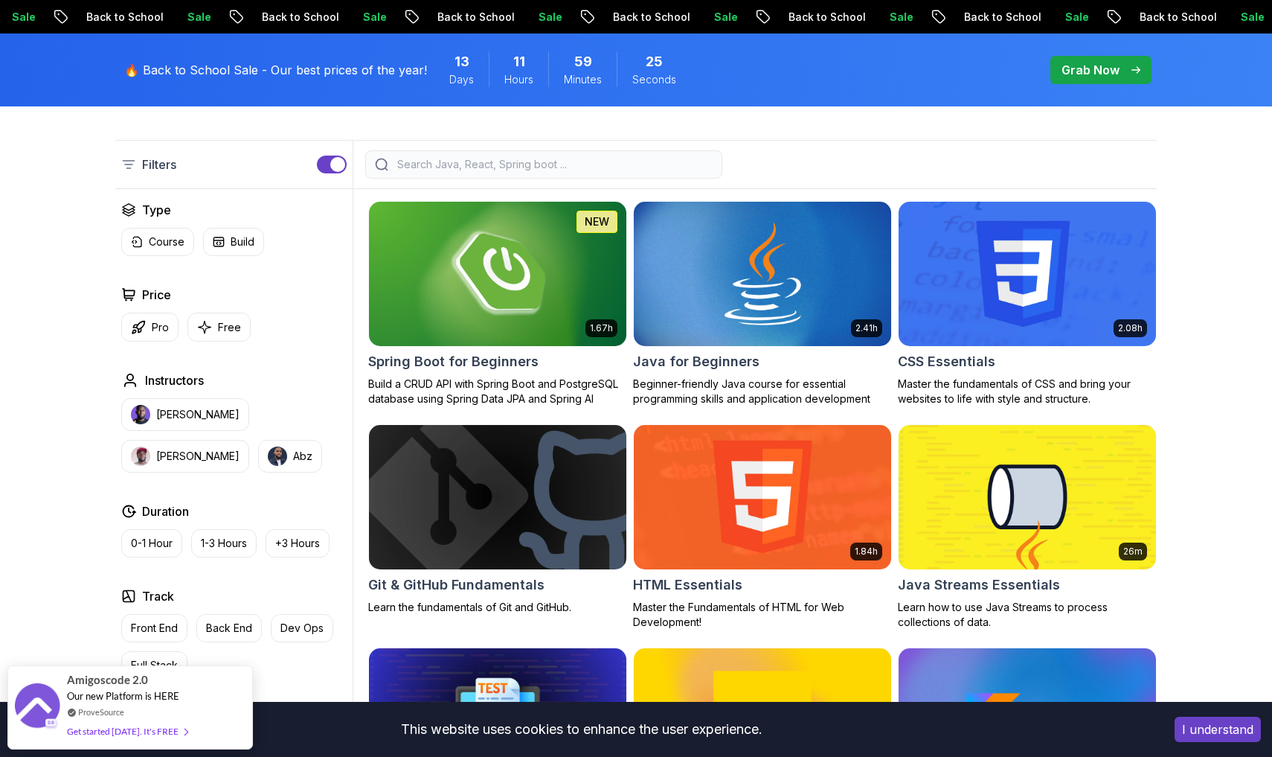
scroll to position [218, 0]
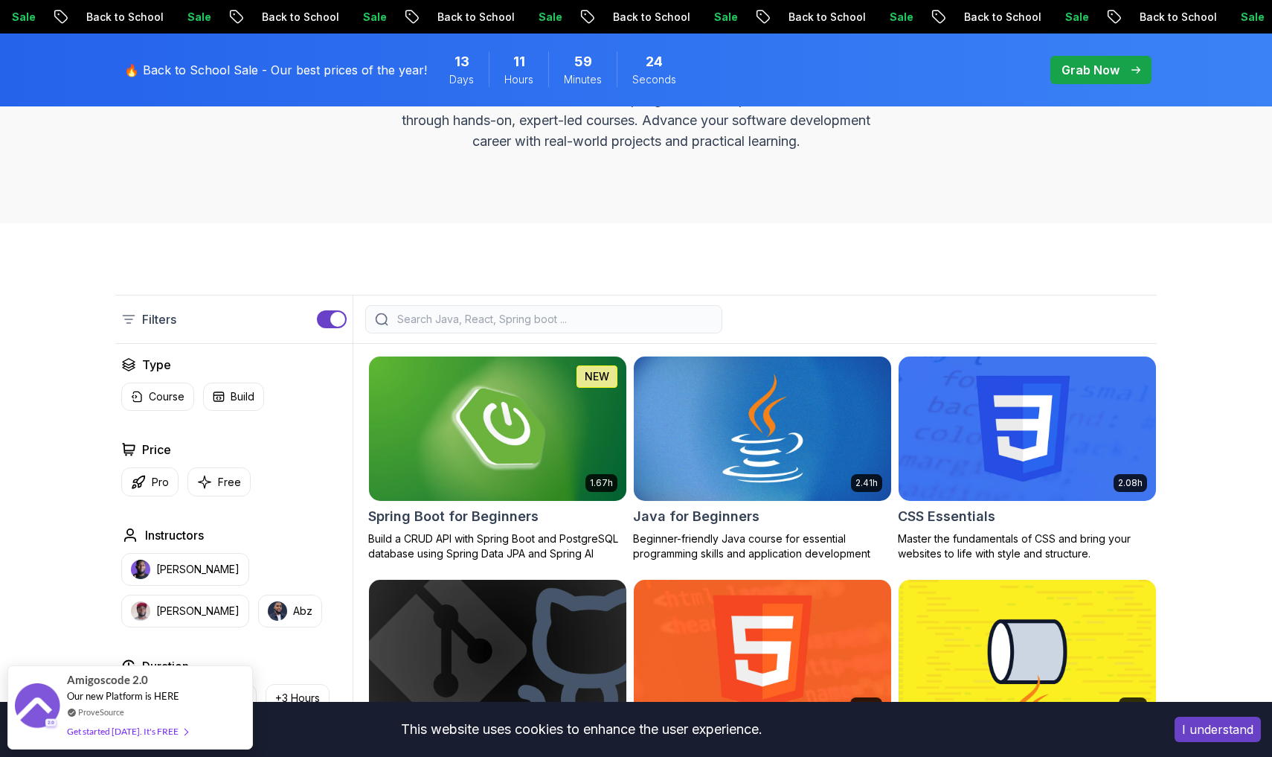
click at [630, 431] on img at bounding box center [762, 428] width 270 height 151
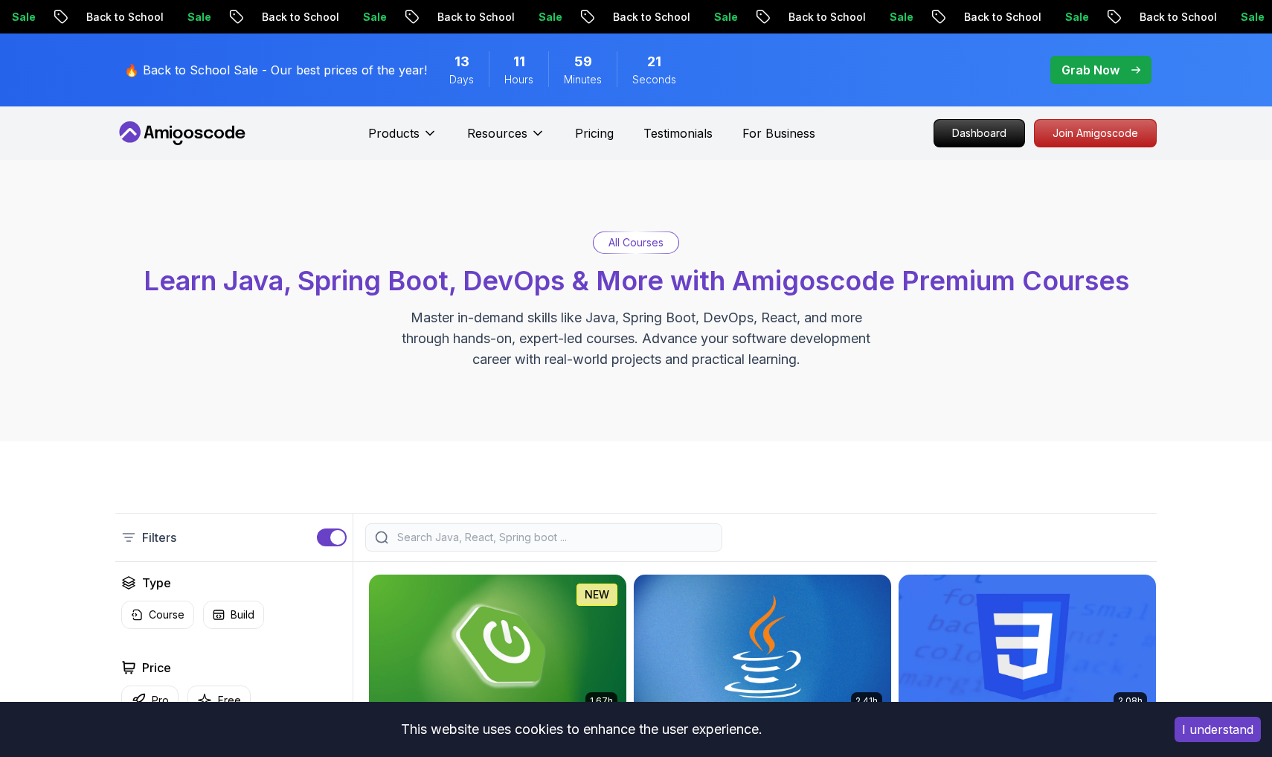
scroll to position [218, 0]
